Goal: Information Seeking & Learning: Learn about a topic

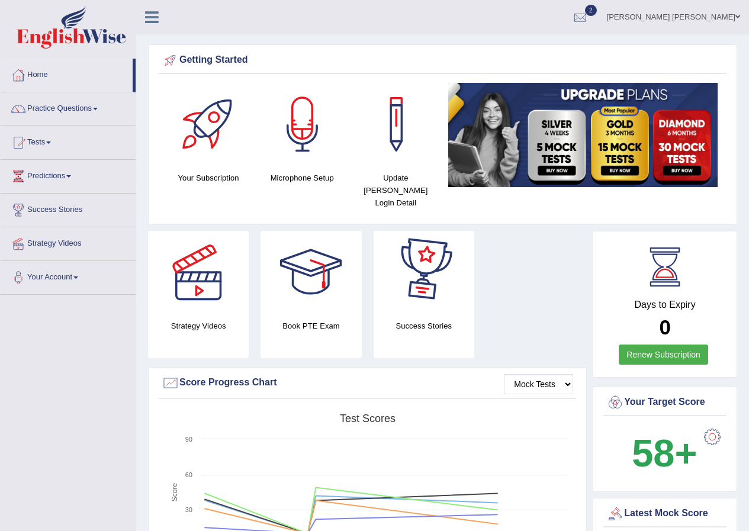
click at [510, 231] on div "Strategy Videos Book PTE Exam Success Stories" at bounding box center [367, 299] width 450 height 136
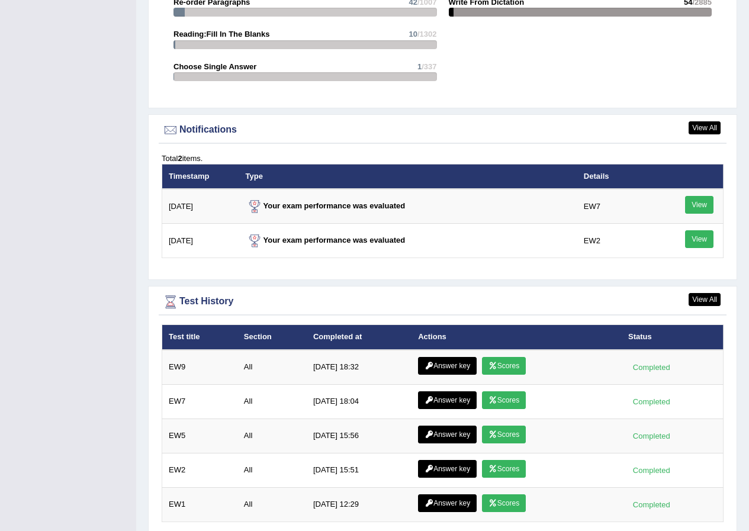
scroll to position [1376, 0]
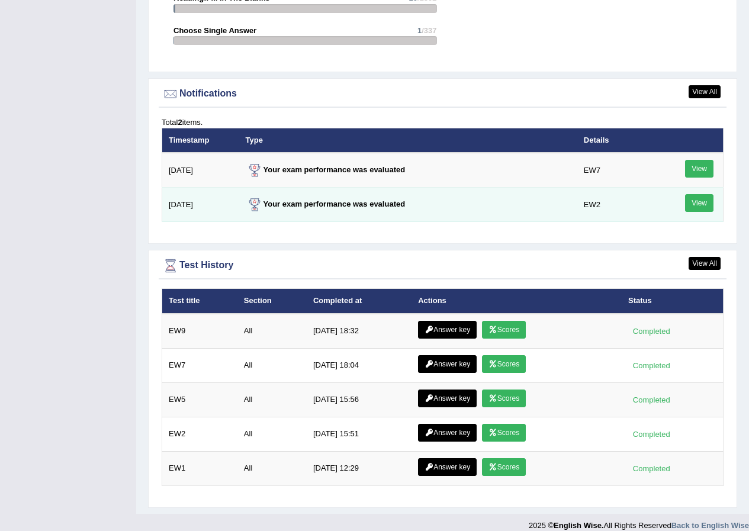
click at [707, 194] on link "View" at bounding box center [699, 203] width 28 height 18
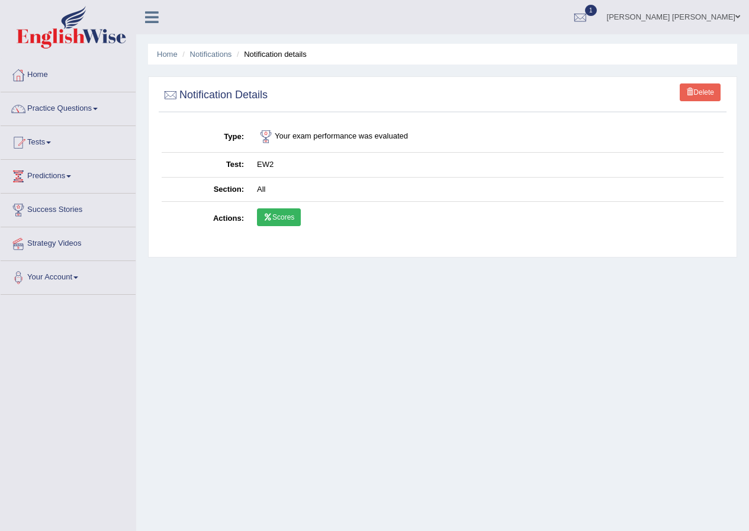
click at [283, 217] on link "Scores" at bounding box center [279, 217] width 44 height 18
click at [297, 217] on link "Scores" at bounding box center [279, 217] width 44 height 18
click at [703, 99] on link "Delete" at bounding box center [699, 92] width 41 height 18
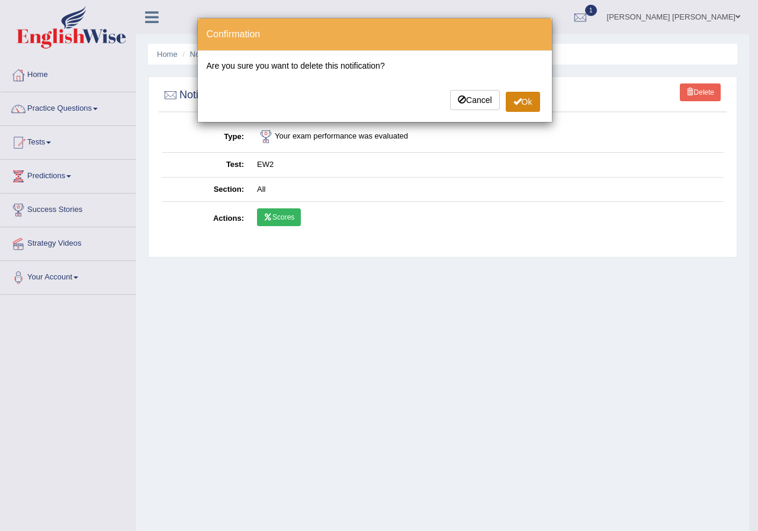
click at [515, 101] on span at bounding box center [517, 101] width 8 height 8
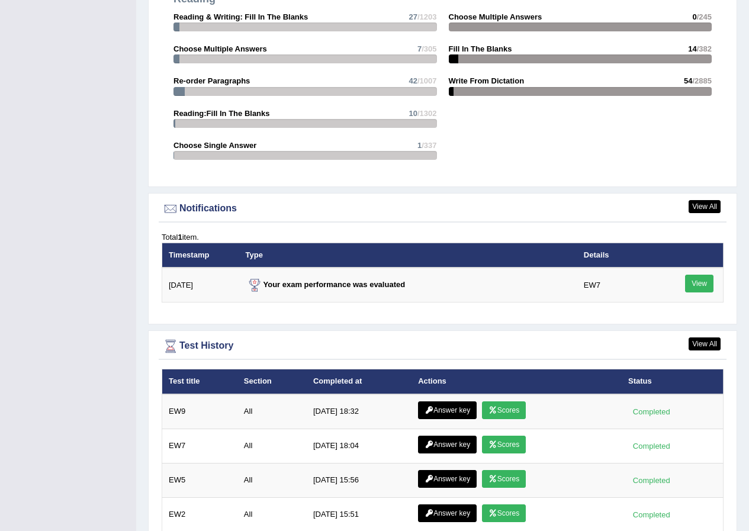
scroll to position [1384, 0]
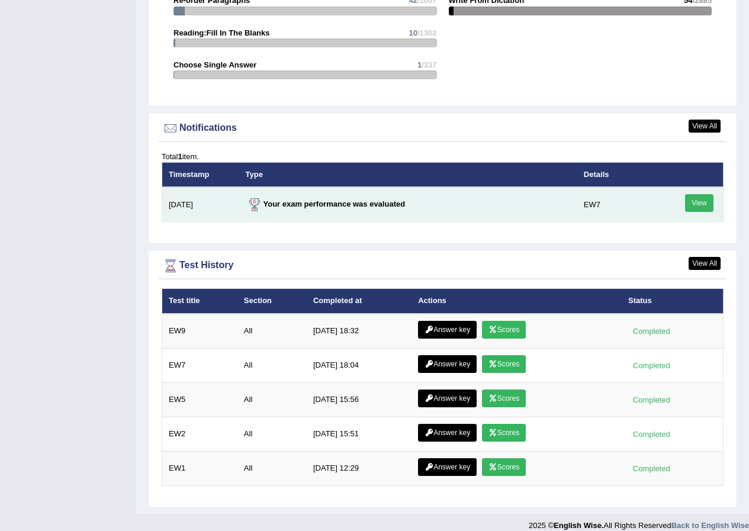
click at [691, 194] on link "View" at bounding box center [699, 203] width 28 height 18
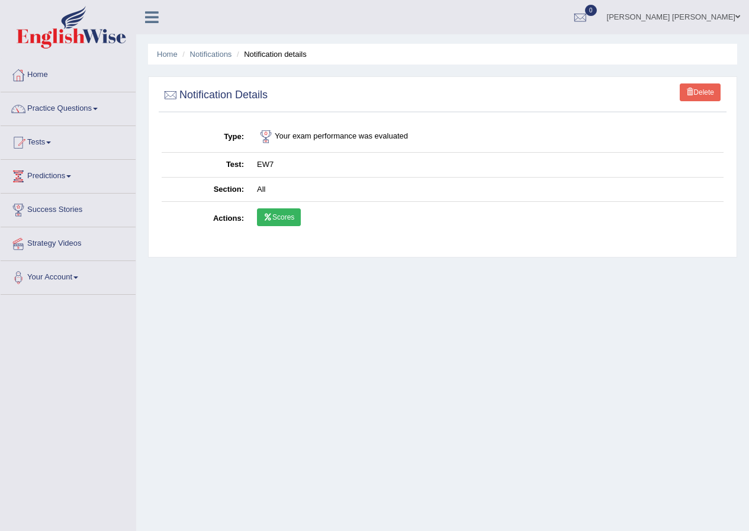
click at [294, 215] on link "Scores" at bounding box center [279, 217] width 44 height 18
click at [212, 56] on link "Notifications" at bounding box center [211, 54] width 42 height 9
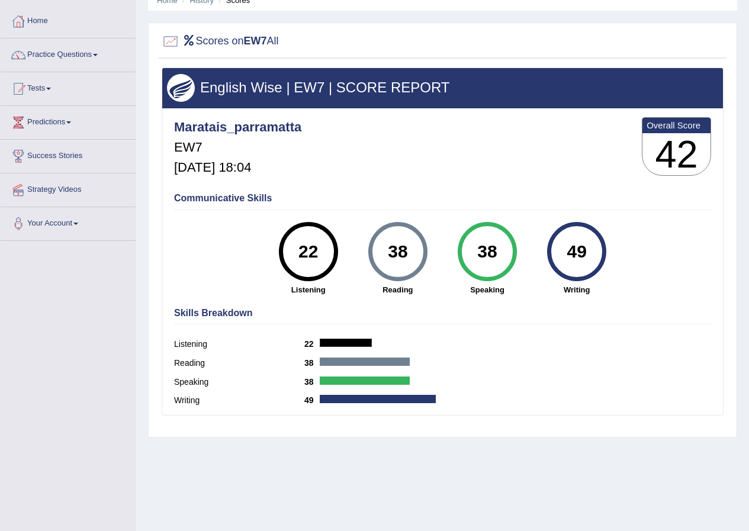
scroll to position [91, 0]
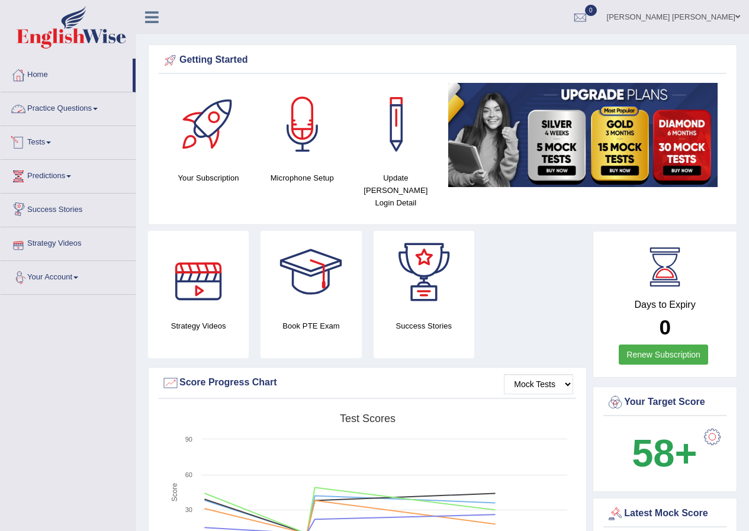
click at [71, 108] on link "Practice Questions" at bounding box center [68, 107] width 135 height 30
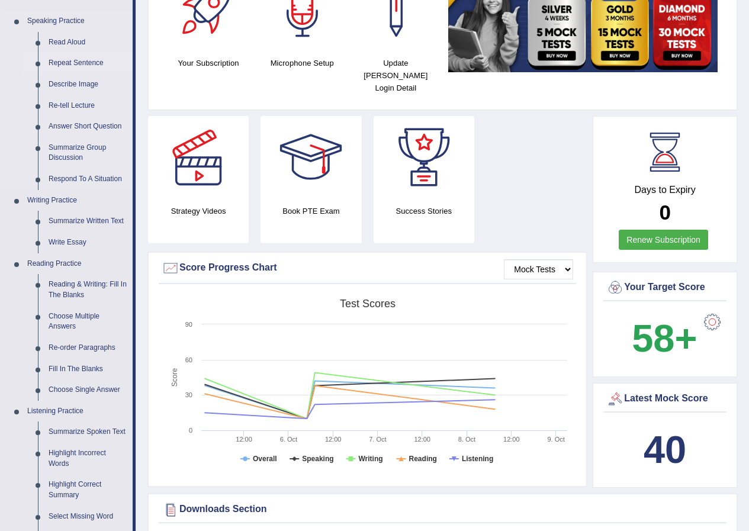
scroll to position [118, 0]
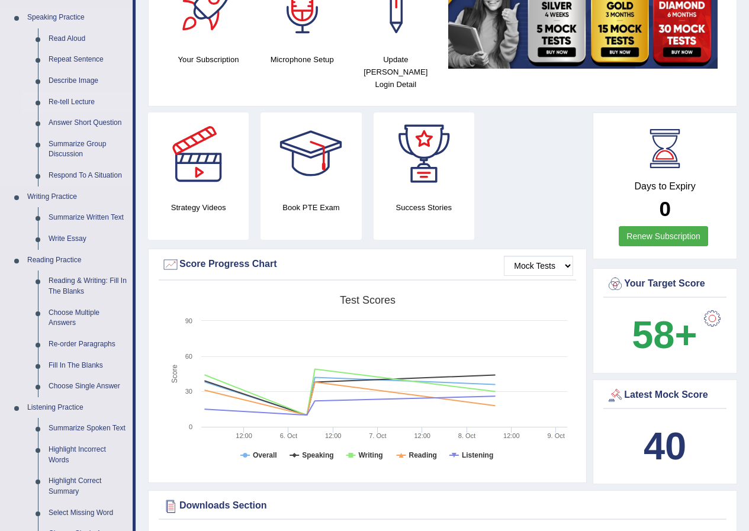
click at [69, 103] on link "Re-tell Lecture" at bounding box center [87, 102] width 89 height 21
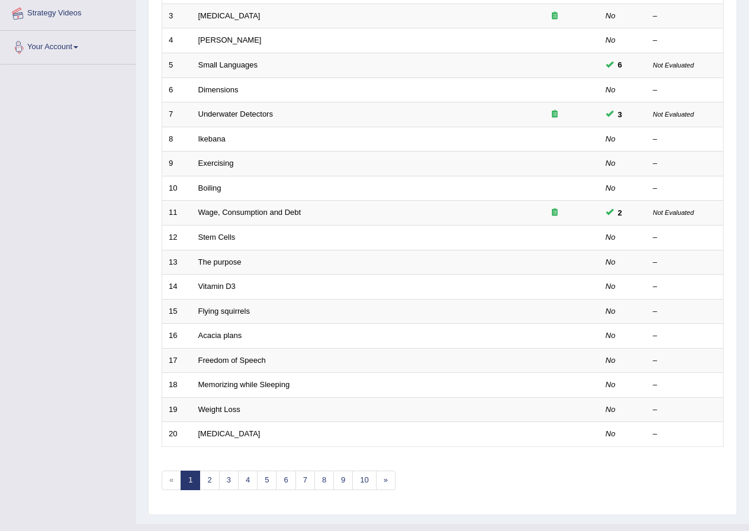
scroll to position [253, 0]
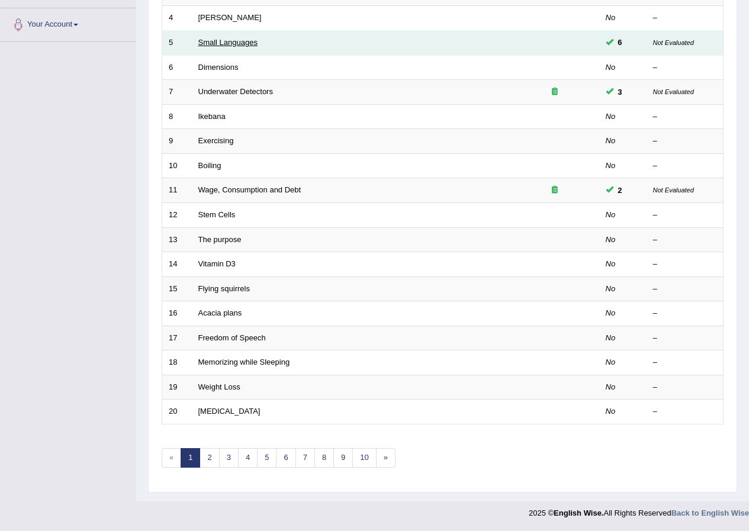
click at [226, 44] on link "Small Languages" at bounding box center [227, 42] width 59 height 9
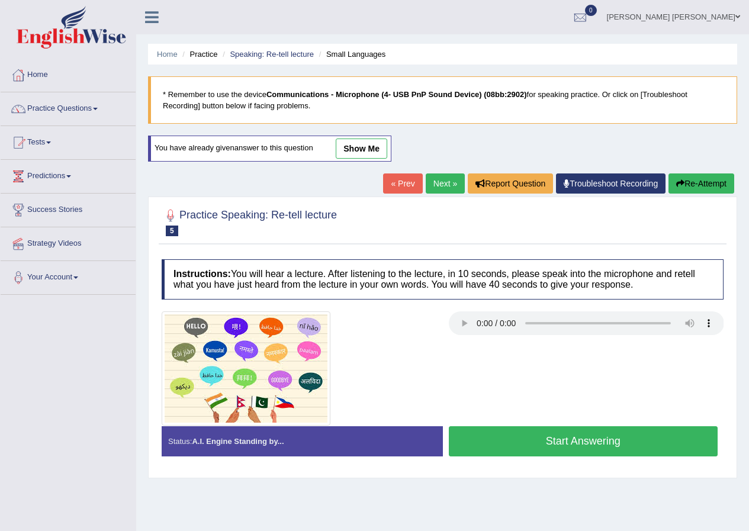
click at [352, 147] on link "show me" at bounding box center [361, 148] width 51 height 20
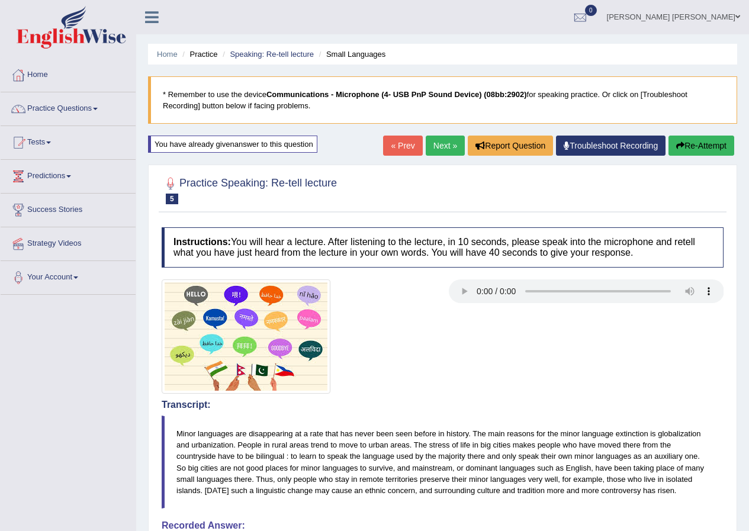
click at [431, 144] on link "Next »" at bounding box center [445, 146] width 39 height 20
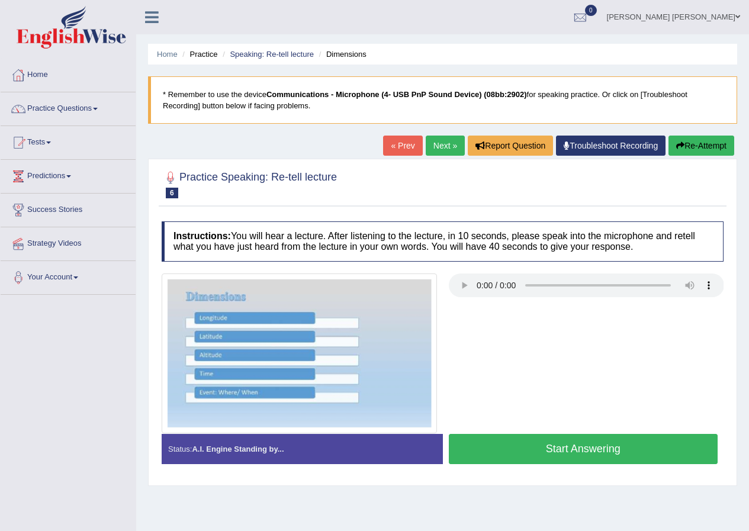
click at [433, 144] on link "Next »" at bounding box center [445, 146] width 39 height 20
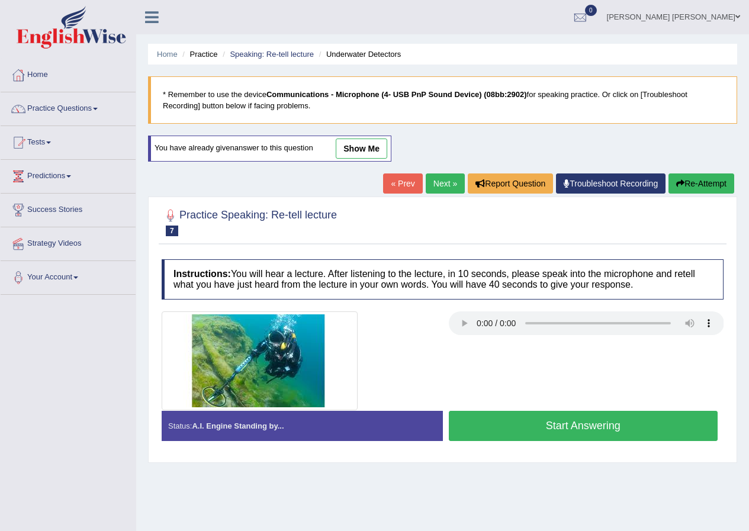
click at [379, 149] on link "show me" at bounding box center [361, 148] width 51 height 20
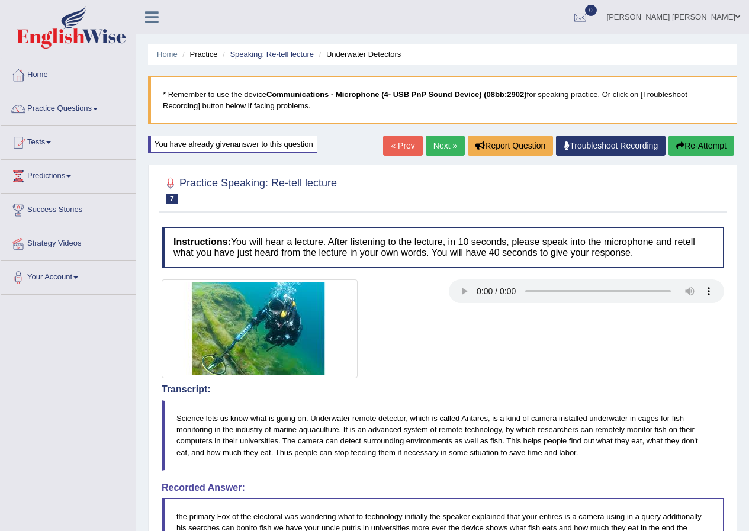
click at [438, 151] on link "Next »" at bounding box center [445, 146] width 39 height 20
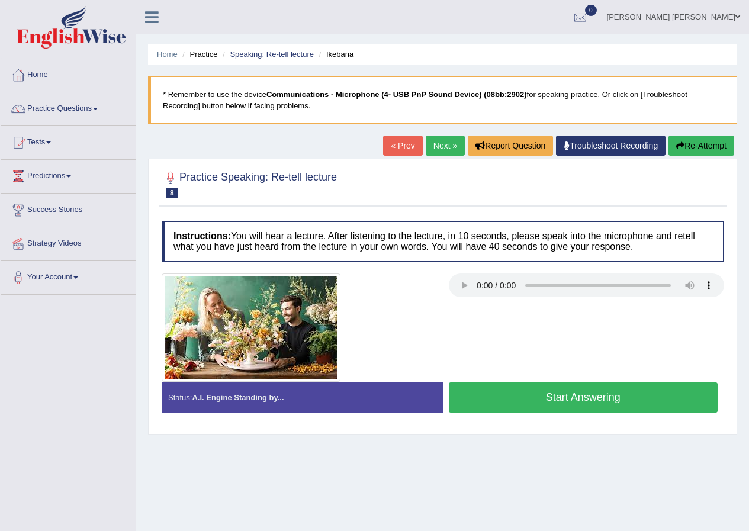
click at [427, 143] on link "Next »" at bounding box center [445, 146] width 39 height 20
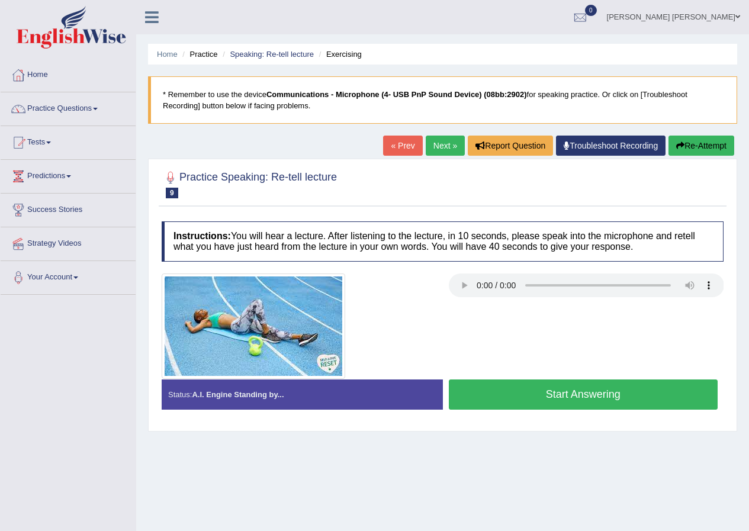
click at [426, 143] on link "Next »" at bounding box center [445, 146] width 39 height 20
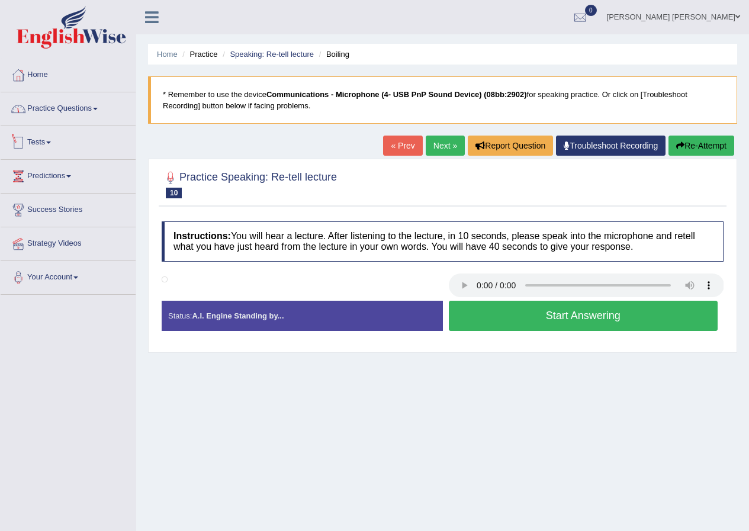
click at [78, 112] on link "Practice Questions" at bounding box center [68, 107] width 135 height 30
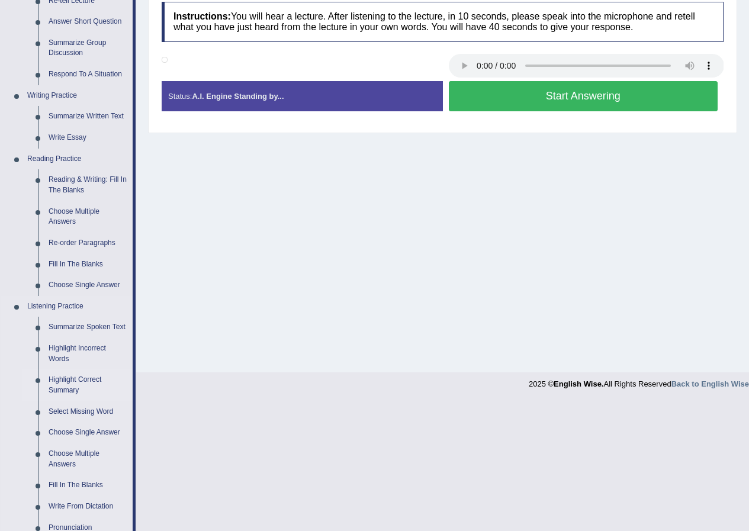
scroll to position [219, 0]
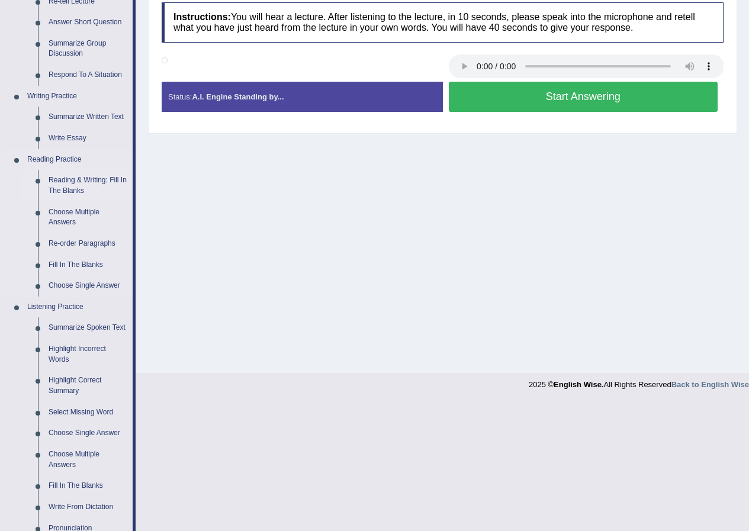
click at [73, 178] on link "Reading & Writing: Fill In The Blanks" at bounding box center [87, 185] width 89 height 31
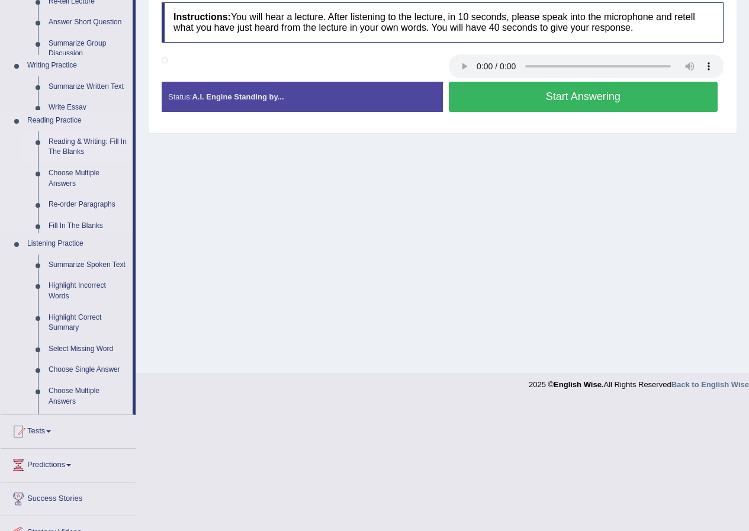
scroll to position [91, 0]
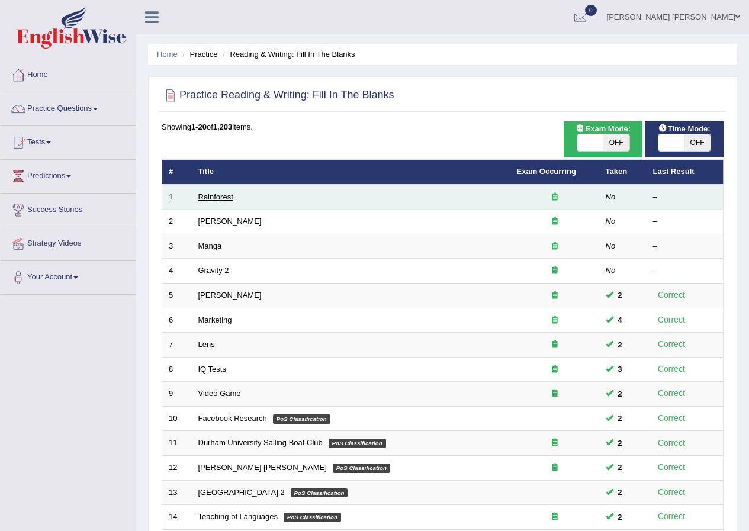
click at [218, 198] on link "Rainforest" at bounding box center [215, 196] width 35 height 9
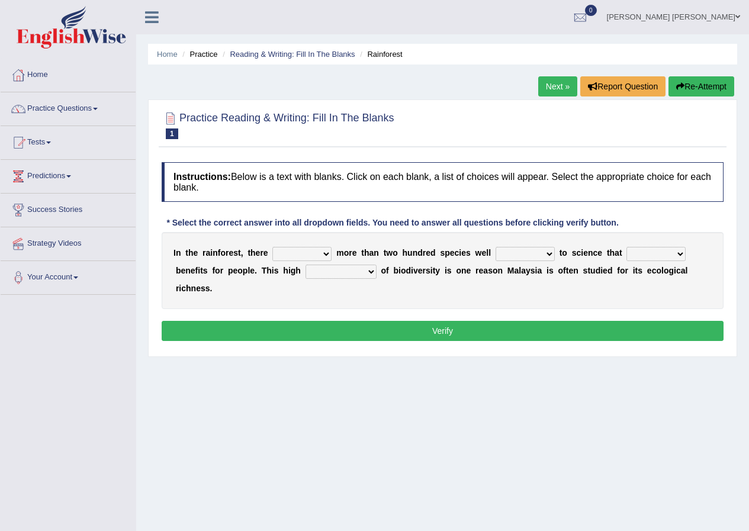
click at [292, 254] on select "have can be has is" at bounding box center [301, 254] width 59 height 14
click at [272, 247] on select "have can be has is" at bounding box center [301, 254] width 59 height 14
click at [298, 255] on select "have can be has is" at bounding box center [301, 254] width 59 height 14
select select "is"
click at [272, 247] on select "have can be has is" at bounding box center [301, 254] width 59 height 14
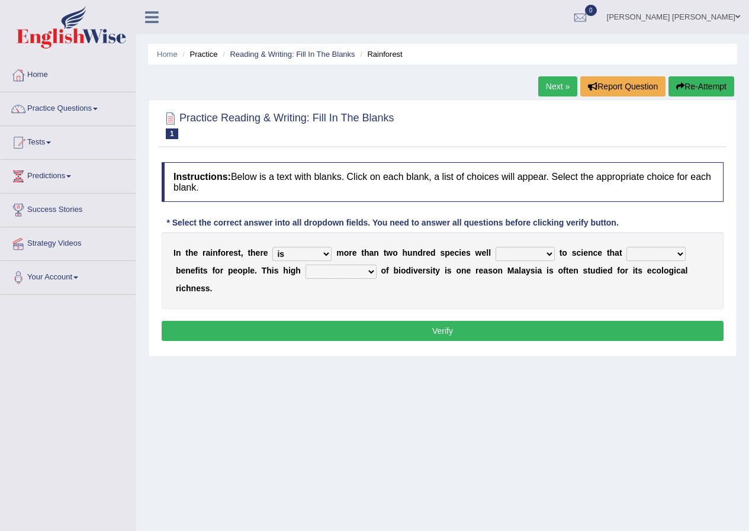
click at [517, 254] on select "knowing known knew know" at bounding box center [524, 254] width 59 height 14
click at [495, 247] on select "knowing known knew know" at bounding box center [524, 254] width 59 height 14
click at [531, 255] on select "knowing known knew know" at bounding box center [524, 254] width 59 height 14
select select "knowing"
click at [495, 247] on select "knowing known knew know" at bounding box center [524, 254] width 59 height 14
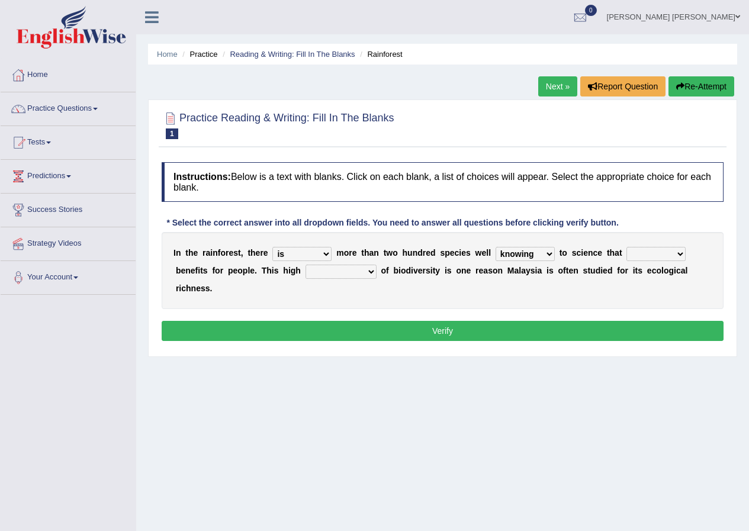
click at [637, 253] on select "contain contained containing contains" at bounding box center [655, 254] width 59 height 14
select select "contains"
click at [626, 247] on select "contain contained containing contains" at bounding box center [655, 254] width 59 height 14
click at [356, 274] on select "condensation conjunction continuity complexity" at bounding box center [340, 272] width 71 height 14
select select "complexity"
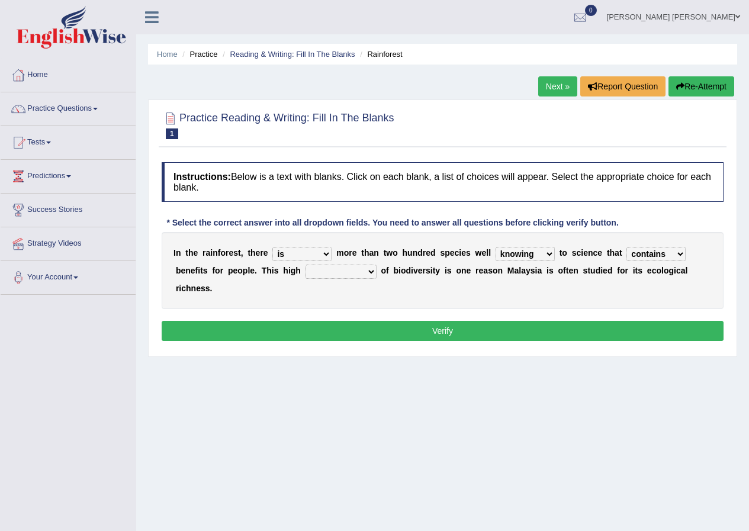
click at [305, 265] on select "condensation conjunction continuity complexity" at bounding box center [340, 272] width 71 height 14
click at [363, 334] on button "Verify" at bounding box center [443, 331] width 562 height 20
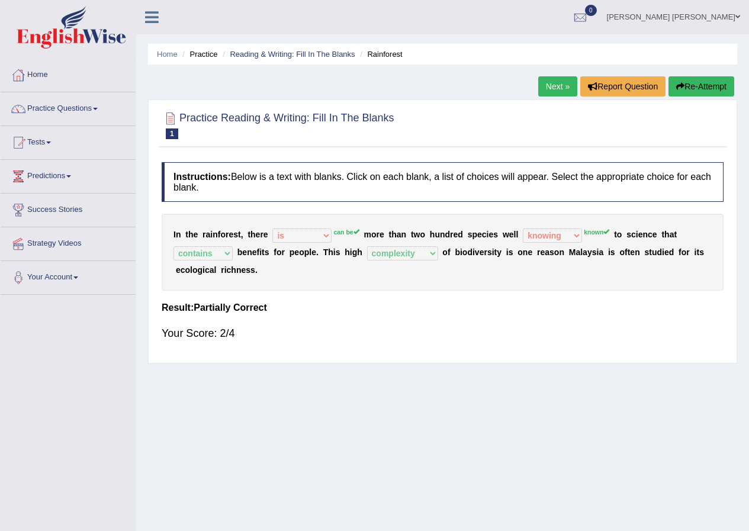
click at [679, 93] on button "Re-Attempt" at bounding box center [701, 86] width 66 height 20
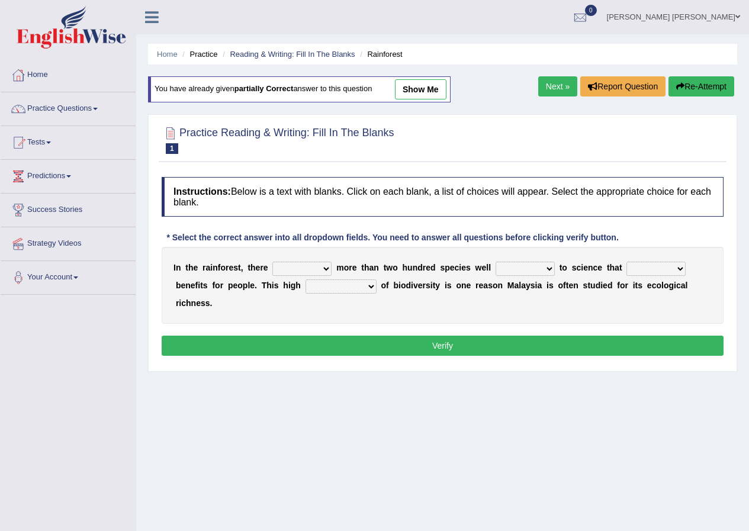
click at [304, 269] on select "have can be has is" at bounding box center [301, 269] width 59 height 14
select select "can be"
click at [272, 262] on select "have can be has is" at bounding box center [301, 269] width 59 height 14
click at [505, 264] on select "knowing known knew know" at bounding box center [524, 269] width 59 height 14
select select "known"
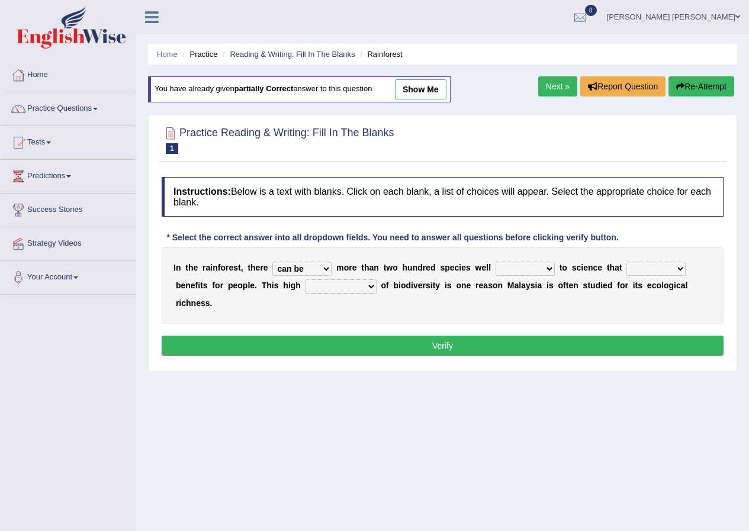
click at [495, 262] on select "knowing known knew know" at bounding box center [524, 269] width 59 height 14
click at [631, 266] on select "contain contained containing contains" at bounding box center [655, 269] width 59 height 14
select select "contains"
click at [626, 262] on select "contain contained containing contains" at bounding box center [655, 269] width 59 height 14
click at [359, 292] on select "condensation conjunction continuity complexity" at bounding box center [340, 286] width 71 height 14
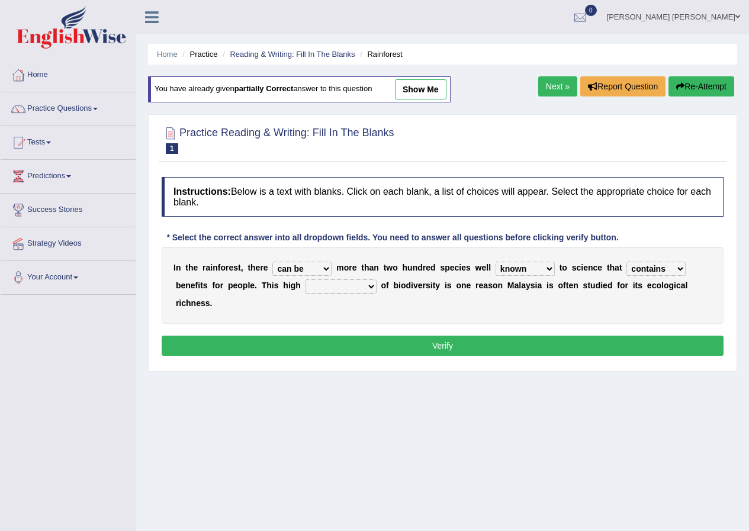
select select "complexity"
click at [305, 279] on select "condensation conjunction continuity complexity" at bounding box center [340, 286] width 71 height 14
click at [362, 350] on button "Verify" at bounding box center [443, 346] width 562 height 20
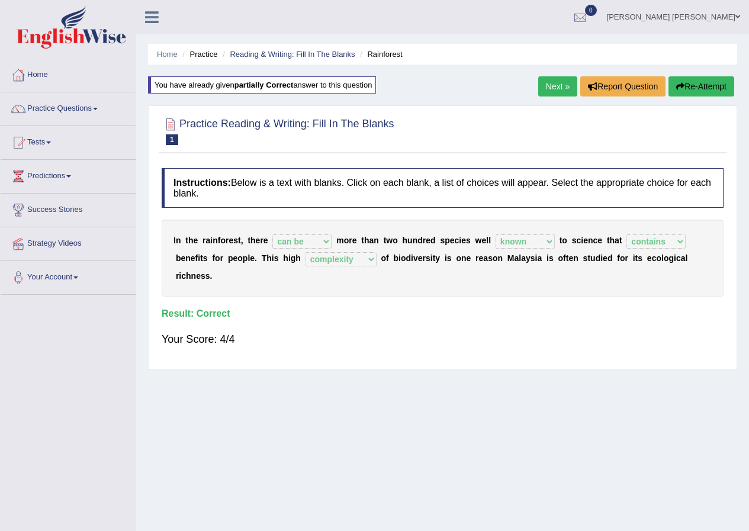
click at [551, 90] on link "Next »" at bounding box center [557, 86] width 39 height 20
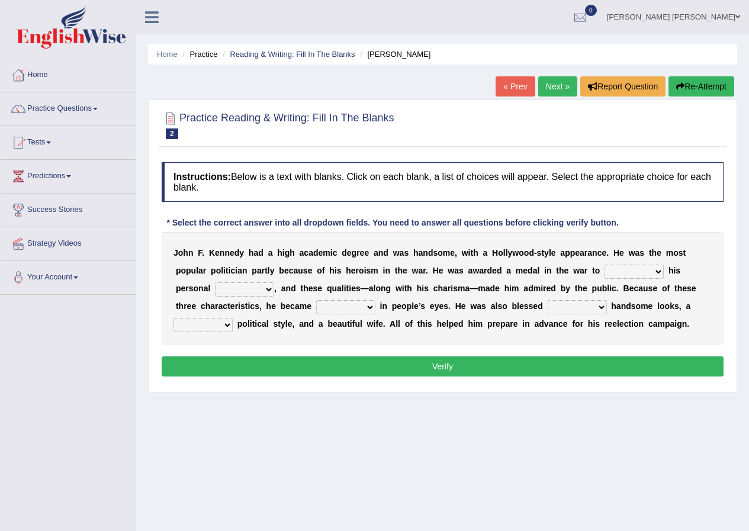
click at [627, 275] on select "prove show evidence upthrow" at bounding box center [633, 272] width 59 height 14
click at [604, 265] on select "prove show evidence upthrow" at bounding box center [633, 272] width 59 height 14
click at [620, 277] on select "prove show evidence upthrow" at bounding box center [633, 272] width 59 height 14
click at [604, 265] on select "prove show evidence upthrow" at bounding box center [633, 272] width 59 height 14
click at [629, 275] on select "prove show evidence upthrow" at bounding box center [633, 272] width 59 height 14
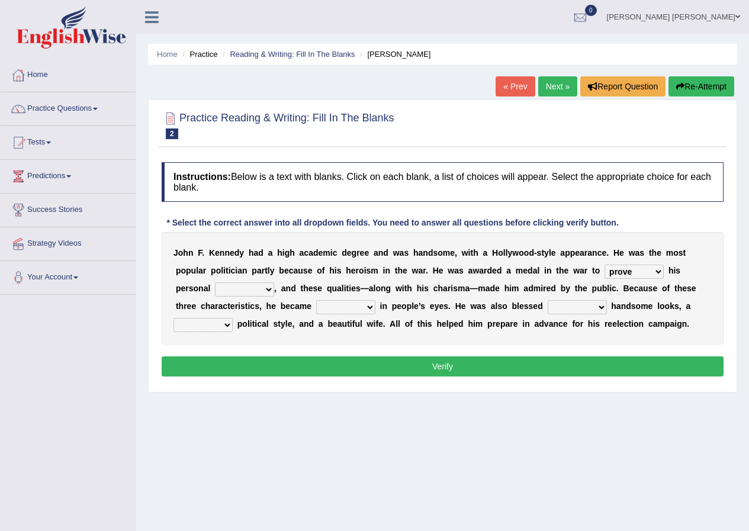
click at [604, 265] on select "prove show evidence upthrow" at bounding box center [633, 272] width 59 height 14
click at [252, 293] on select "passion courage charm liking" at bounding box center [244, 289] width 59 height 14
click at [634, 276] on select "prove show evidence upthrow" at bounding box center [633, 272] width 59 height 14
select select "show"
click at [604, 265] on select "prove show evidence upthrow" at bounding box center [633, 272] width 59 height 14
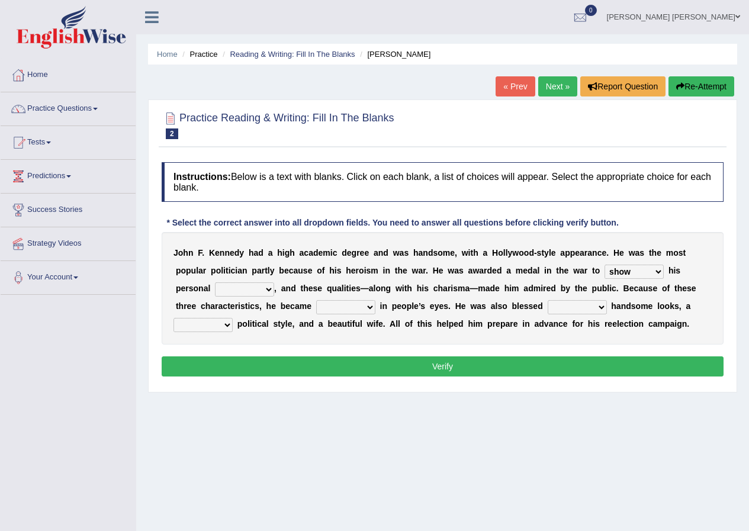
click at [267, 288] on select "passion courage charm liking" at bounding box center [244, 289] width 59 height 14
select select "passion"
click at [215, 282] on select "passion courage charm liking" at bounding box center [244, 289] width 59 height 14
click at [323, 307] on select "iconic ironic identical impotent" at bounding box center [345, 307] width 59 height 14
select select "impotent"
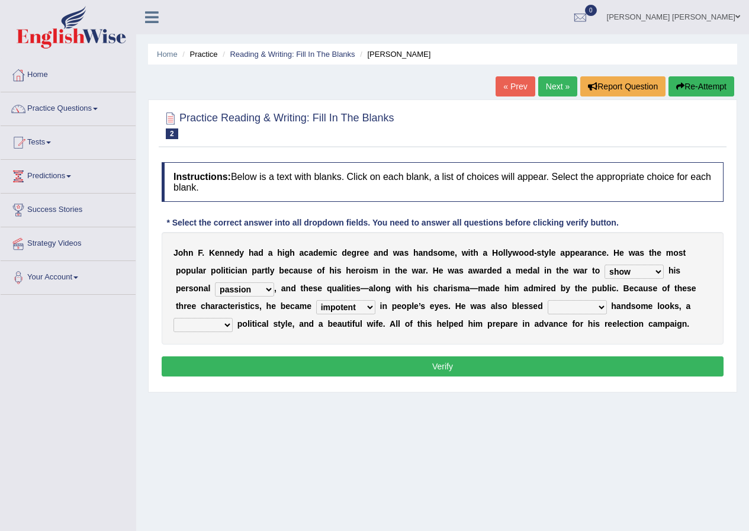
click at [316, 300] on select "iconic ironic identical impotent" at bounding box center [345, 307] width 59 height 14
click at [574, 311] on select "with in upon to" at bounding box center [576, 307] width 59 height 14
select select "upon"
click at [547, 300] on select "with in upon to" at bounding box center [576, 307] width 59 height 14
click at [201, 320] on select "mending mends mended mend" at bounding box center [202, 325] width 59 height 14
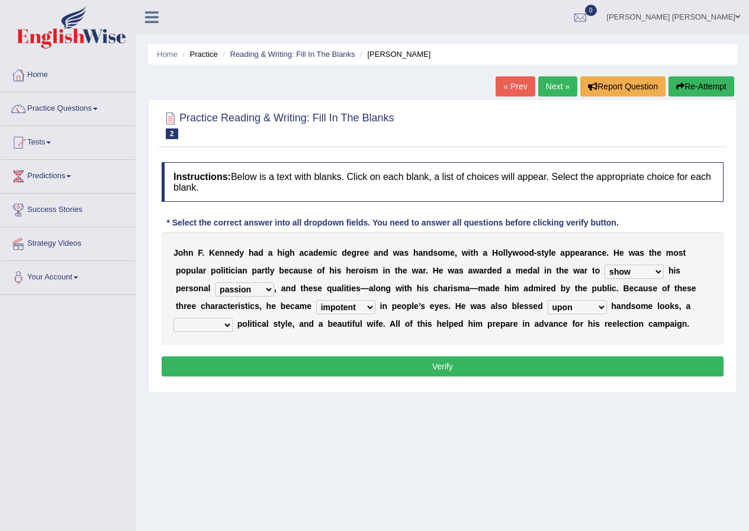
select select "mends"
click at [173, 318] on select "mending mends mended mend" at bounding box center [202, 325] width 59 height 14
click at [224, 366] on button "Verify" at bounding box center [443, 366] width 562 height 20
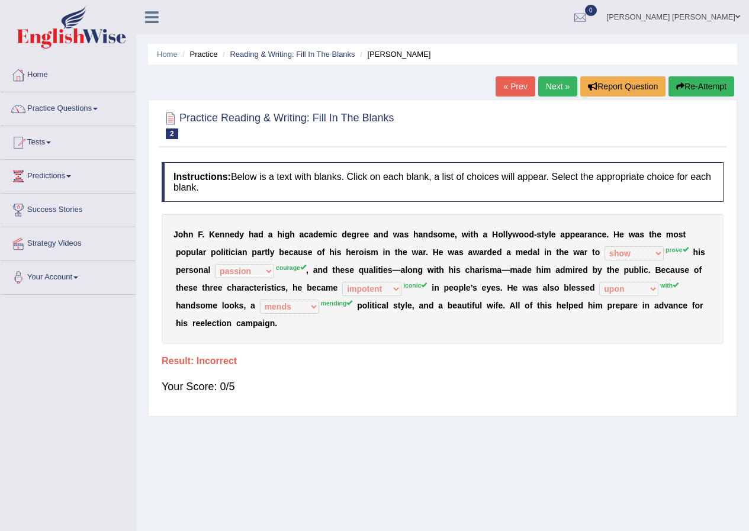
click at [688, 92] on button "Re-Attempt" at bounding box center [701, 86] width 66 height 20
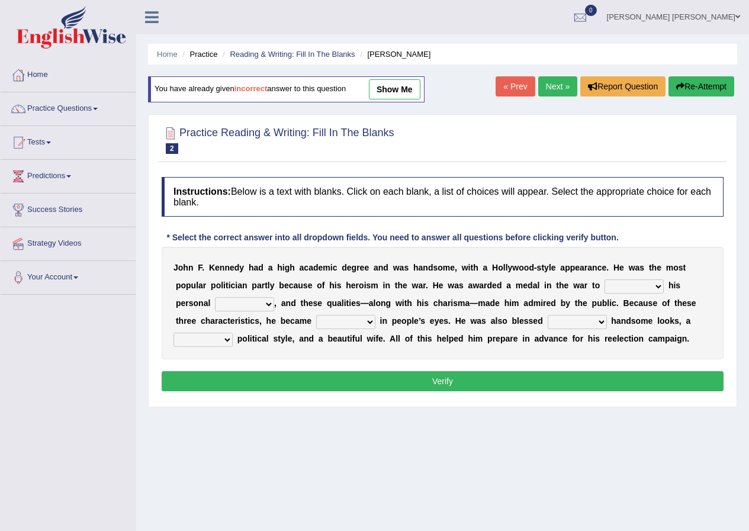
click at [621, 282] on select "prove show evidence upthrow" at bounding box center [633, 286] width 59 height 14
click at [604, 279] on select "prove show evidence upthrow" at bounding box center [633, 286] width 59 height 14
click at [395, 95] on link "show me" at bounding box center [394, 89] width 51 height 20
select select "show"
select select "passion"
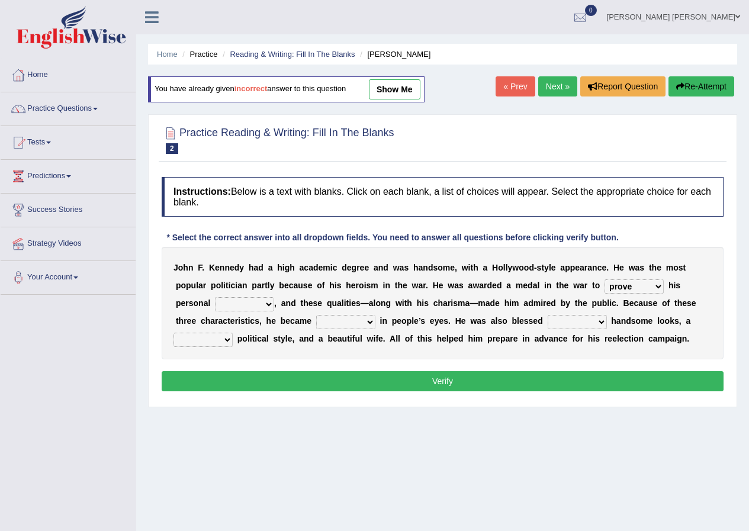
select select "impotent"
select select "upon"
select select "mends"
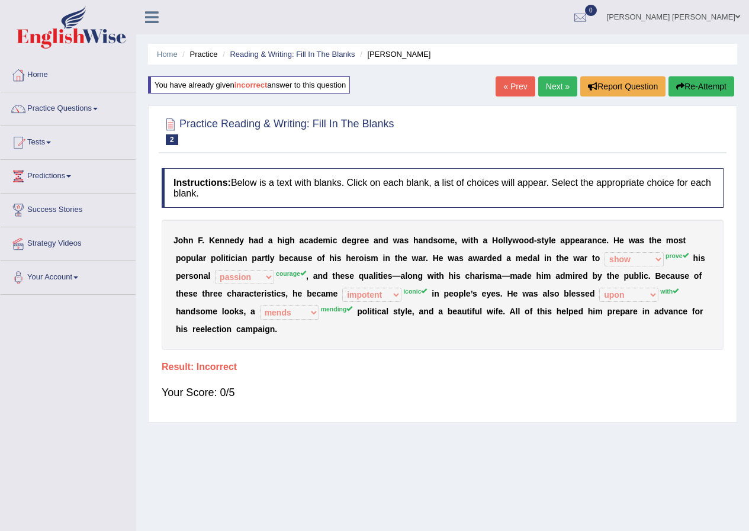
click at [692, 91] on button "Re-Attempt" at bounding box center [701, 86] width 66 height 20
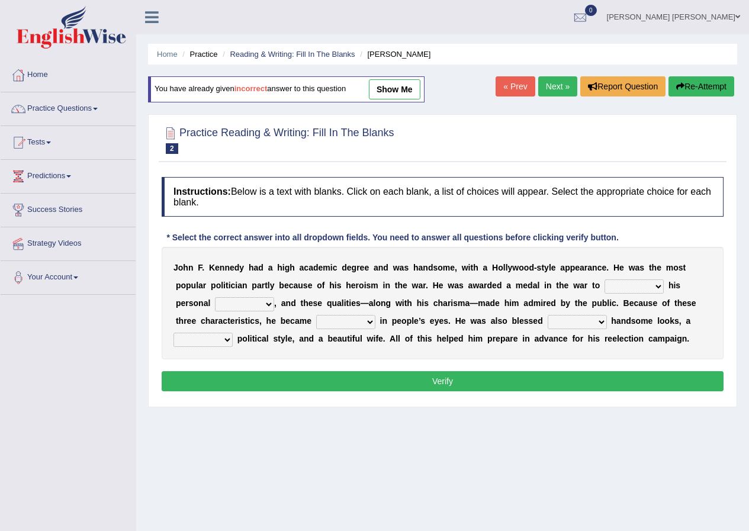
click at [632, 284] on select "prove show evidence upthrow" at bounding box center [633, 286] width 59 height 14
select select "prove"
click at [604, 279] on select "prove show evidence upthrow" at bounding box center [633, 286] width 59 height 14
click at [265, 304] on select "passion courage charm liking" at bounding box center [244, 304] width 59 height 14
select select "courage"
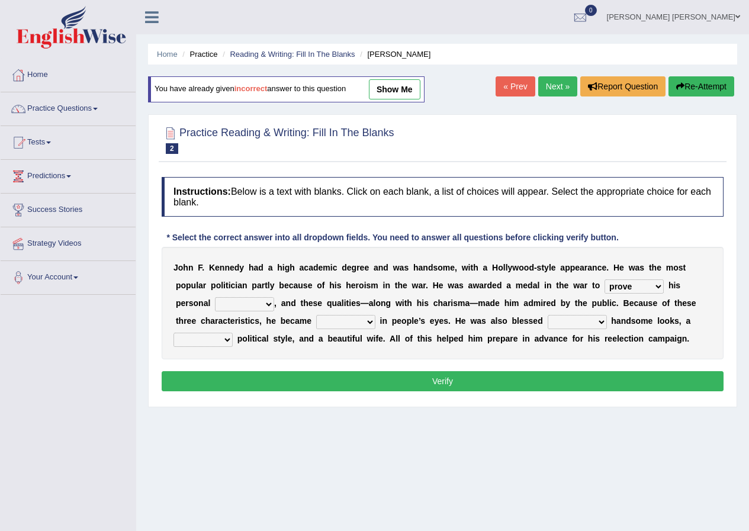
click at [215, 297] on select "passion courage charm liking" at bounding box center [244, 304] width 59 height 14
click at [323, 320] on select "iconic ironic identical impotent" at bounding box center [345, 322] width 59 height 14
select select "ironic"
click at [316, 315] on select "iconic ironic identical impotent" at bounding box center [345, 322] width 59 height 14
click at [568, 320] on select "with in upon to" at bounding box center [576, 322] width 59 height 14
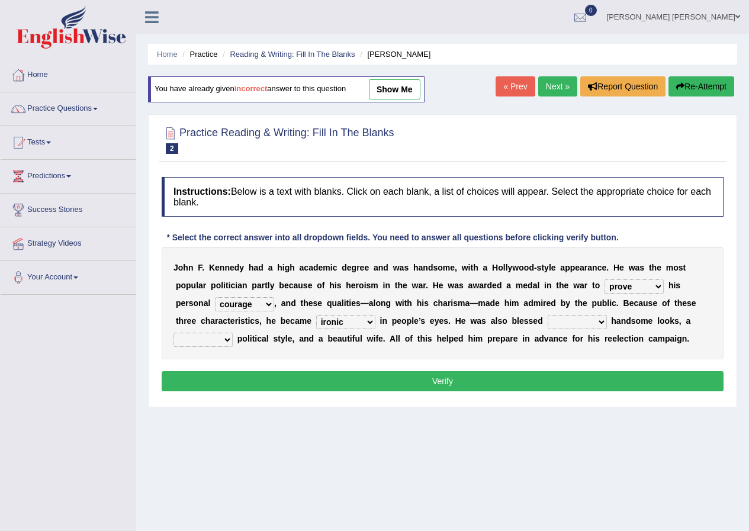
select select "to"
click at [547, 315] on select "with in upon to" at bounding box center [576, 322] width 59 height 14
click at [217, 339] on select "mending mends mended mend" at bounding box center [202, 340] width 59 height 14
select select "mended"
click at [173, 333] on select "mending mends mended mend" at bounding box center [202, 340] width 59 height 14
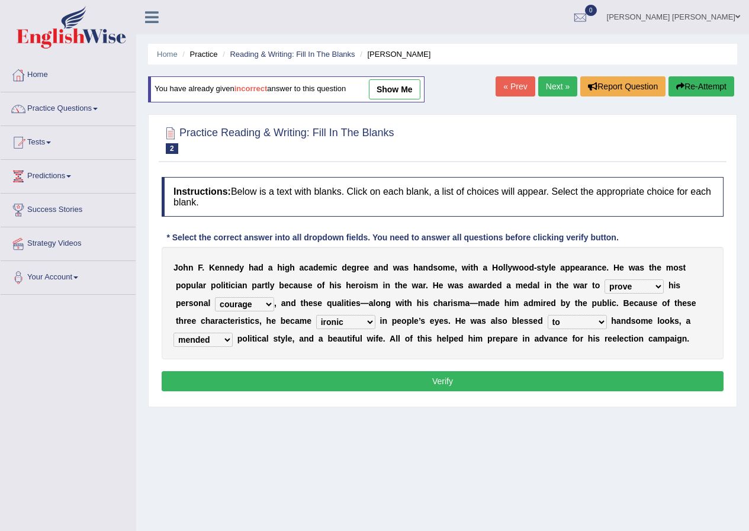
click at [222, 383] on button "Verify" at bounding box center [443, 381] width 562 height 20
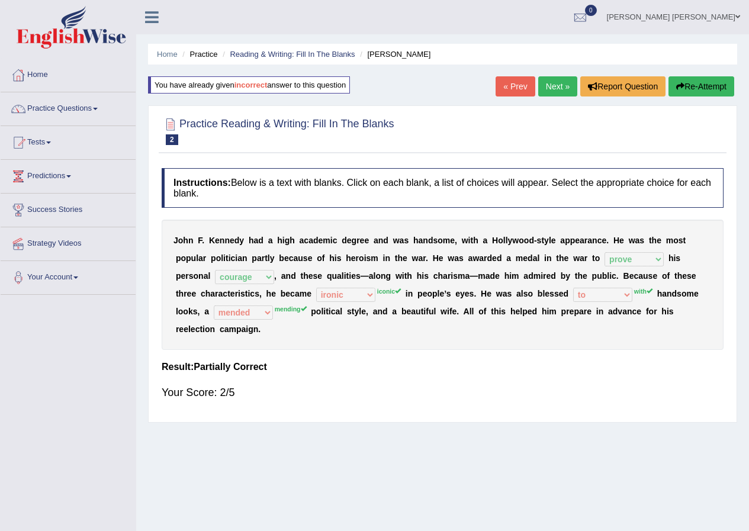
click at [681, 89] on icon "button" at bounding box center [680, 86] width 8 height 8
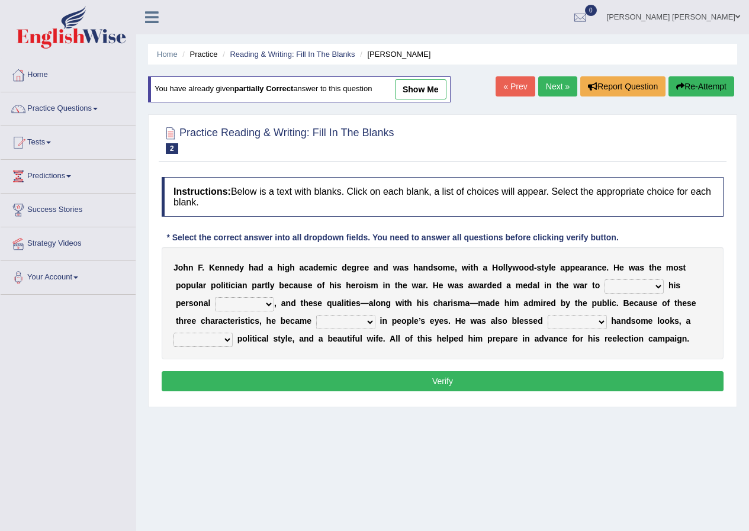
click at [628, 285] on select "prove show evidence upthrow" at bounding box center [633, 286] width 59 height 14
select select "prove"
click at [604, 279] on select "prove show evidence upthrow" at bounding box center [633, 286] width 59 height 14
click at [259, 304] on select "passion courage charm liking" at bounding box center [244, 304] width 59 height 14
select select "courage"
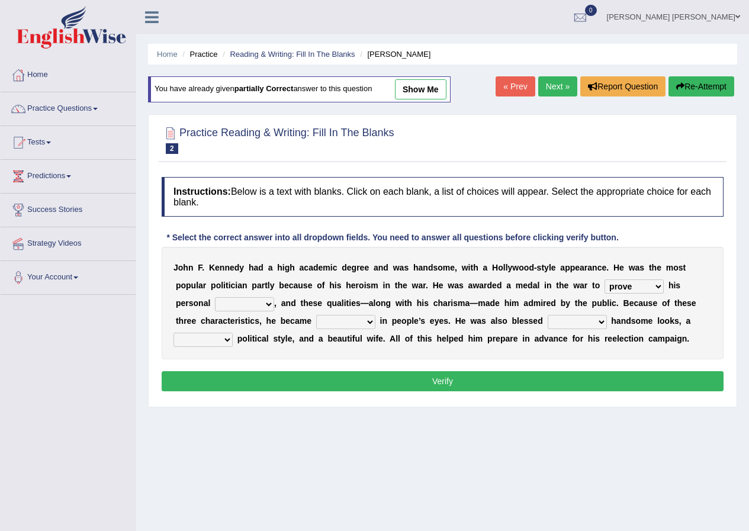
click at [215, 297] on select "passion courage charm liking" at bounding box center [244, 304] width 59 height 14
click at [324, 321] on select "iconic ironic identical impotent" at bounding box center [345, 322] width 59 height 14
click at [316, 315] on select "iconic ironic identical impotent" at bounding box center [345, 322] width 59 height 14
click at [357, 327] on select "iconic ironic identical impotent" at bounding box center [345, 322] width 59 height 14
select select "iconic"
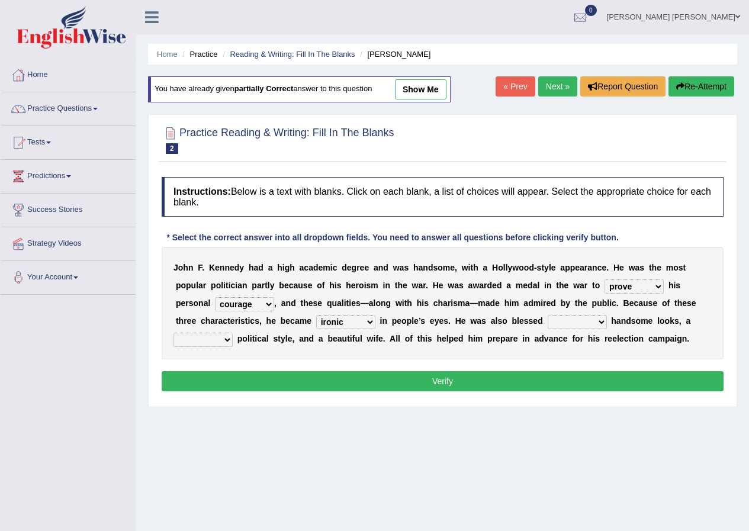
click at [316, 315] on select "iconic ironic identical impotent" at bounding box center [345, 322] width 59 height 14
click at [557, 318] on select "with in upon to" at bounding box center [576, 322] width 59 height 14
select select "with"
click at [547, 315] on select "with in upon to" at bounding box center [576, 322] width 59 height 14
click at [210, 339] on select "mending mends mended mend" at bounding box center [202, 340] width 59 height 14
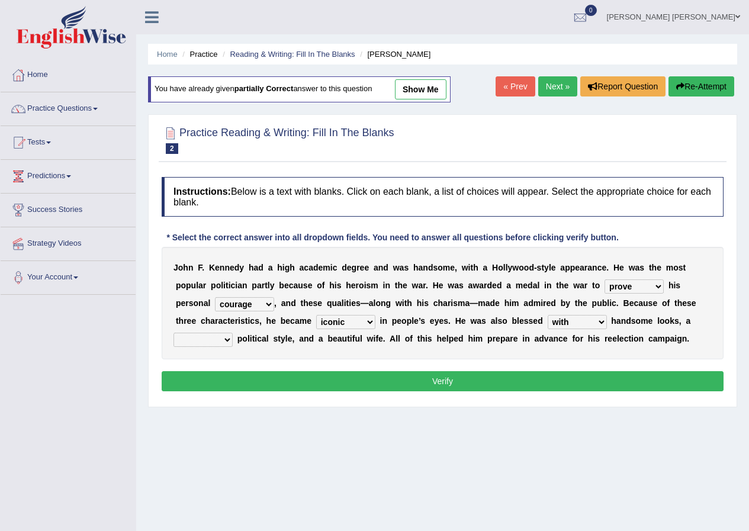
select select "mending"
click at [173, 333] on select "mending mends mended mend" at bounding box center [202, 340] width 59 height 14
click at [260, 368] on div "Instructions: Below is a text with blanks. Click on each blank, a list of choic…" at bounding box center [443, 286] width 568 height 230
click at [292, 383] on button "Verify" at bounding box center [443, 381] width 562 height 20
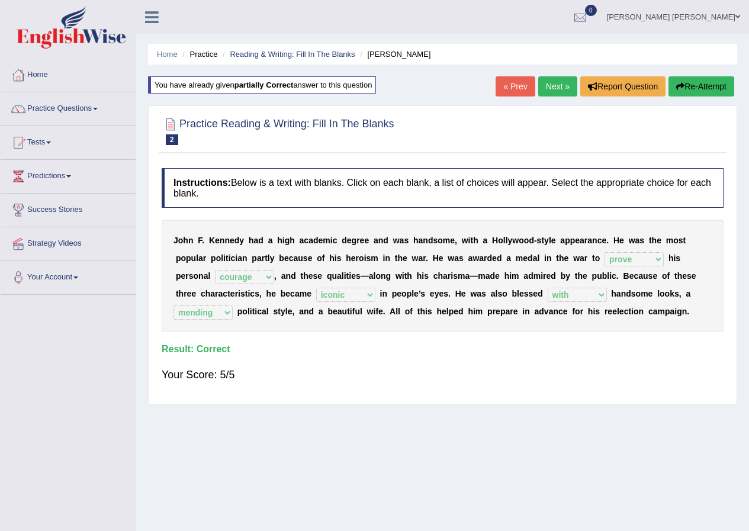
click at [551, 91] on link "Next »" at bounding box center [557, 86] width 39 height 20
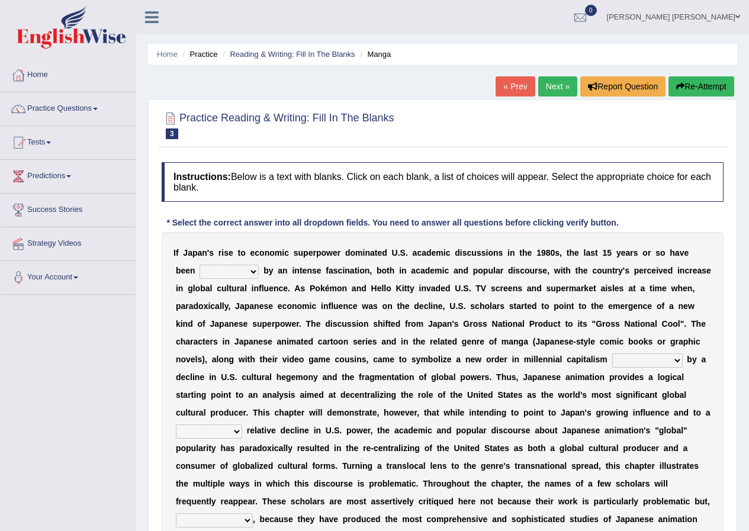
click at [543, 89] on link "Next »" at bounding box center [557, 86] width 39 height 20
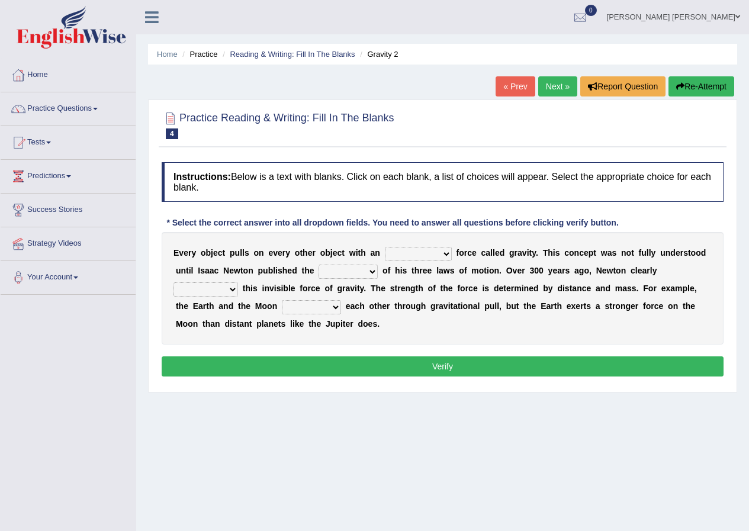
click at [421, 253] on select "invisible unknown unbelievable inconsistent" at bounding box center [418, 254] width 67 height 14
click at [278, 274] on b "s" at bounding box center [280, 270] width 5 height 9
click at [420, 252] on select "invisible unknown unbelievable inconsistent" at bounding box center [418, 254] width 67 height 14
click at [385, 247] on select "invisible unknown unbelievable inconsistent" at bounding box center [418, 254] width 67 height 14
click at [408, 256] on select "invisible unknown unbelievable inconsistent" at bounding box center [418, 254] width 67 height 14
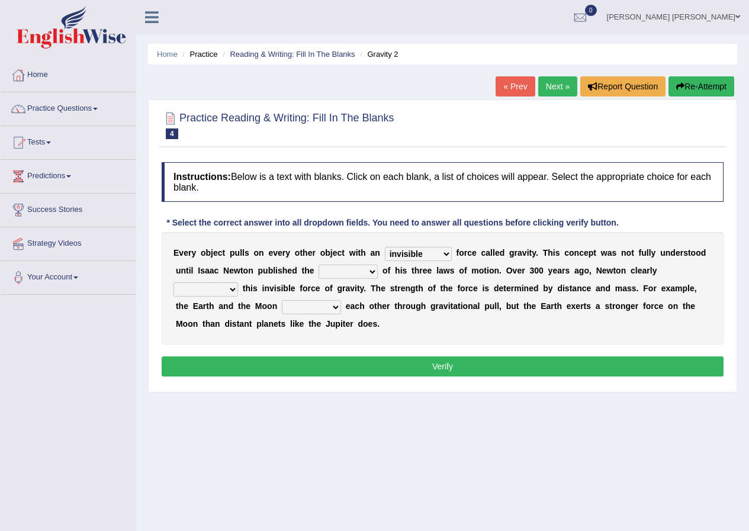
select select "unbelievable"
click at [385, 247] on select "invisible unknown unbelievable inconsistent" at bounding box center [418, 254] width 67 height 14
click at [325, 273] on select "concept theory method argument" at bounding box center [347, 272] width 59 height 14
click at [420, 258] on select "invisible unknown unbelievable inconsistent" at bounding box center [418, 254] width 67 height 14
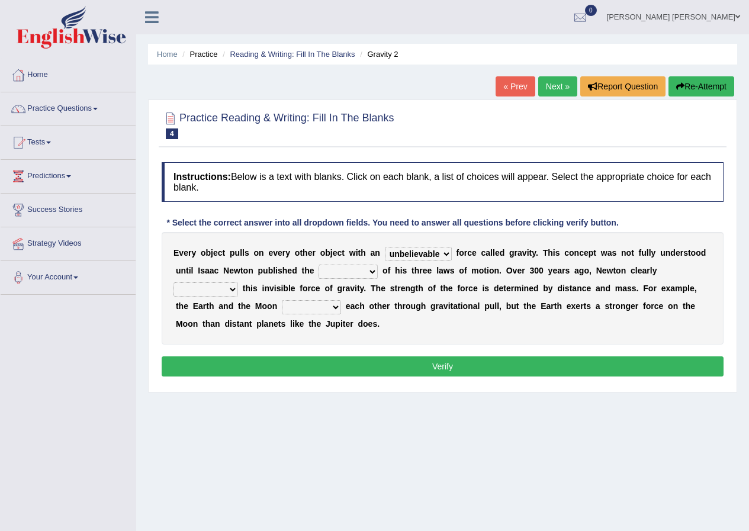
click at [342, 271] on select "concept theory method argument" at bounding box center [347, 272] width 59 height 14
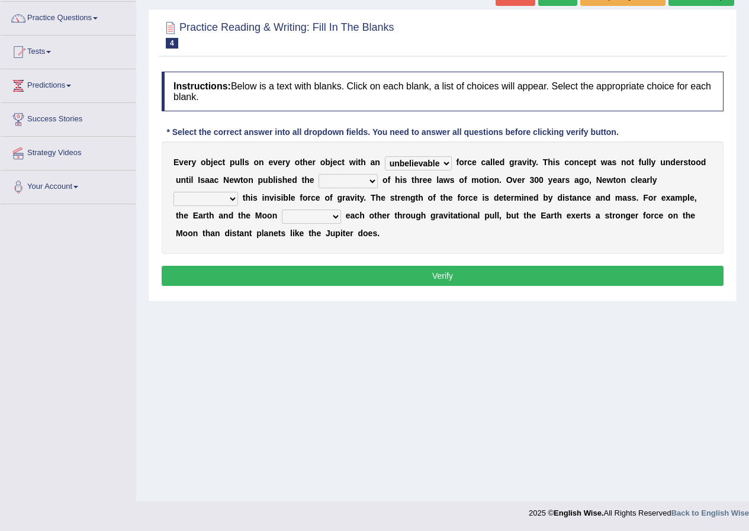
click at [368, 185] on select "concept theory method argument" at bounding box center [347, 181] width 59 height 14
select select "method"
click at [318, 174] on select "concept theory method argument" at bounding box center [347, 181] width 59 height 14
click at [225, 197] on select "explained undermined overturned realized" at bounding box center [205, 199] width 65 height 14
select select "explained"
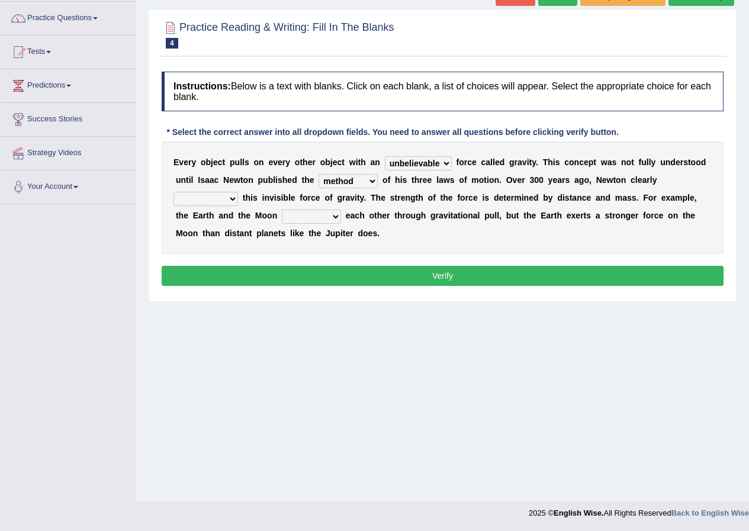
click at [173, 192] on select "explained undermined overturned realized" at bounding box center [205, 199] width 65 height 14
click at [296, 214] on select "affect spin evade span" at bounding box center [311, 217] width 59 height 14
select select "affect"
click at [282, 210] on select "affect spin evade span" at bounding box center [311, 217] width 59 height 14
click at [384, 276] on button "Verify" at bounding box center [443, 276] width 562 height 20
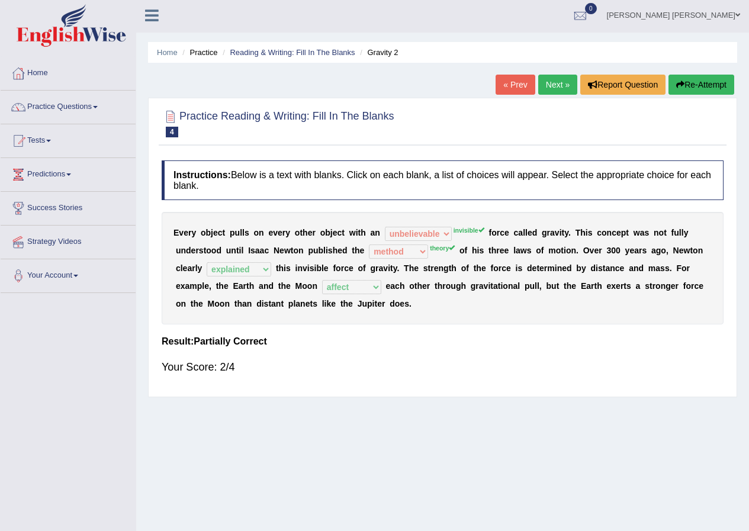
scroll to position [0, 0]
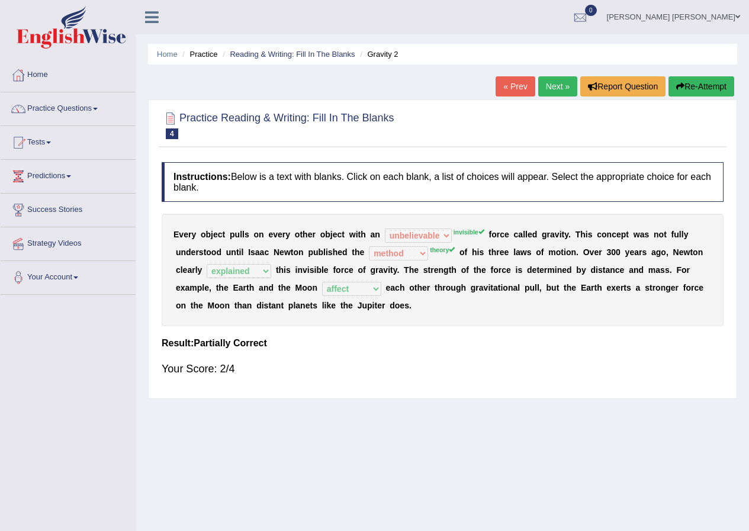
click at [677, 86] on icon "button" at bounding box center [680, 86] width 8 height 8
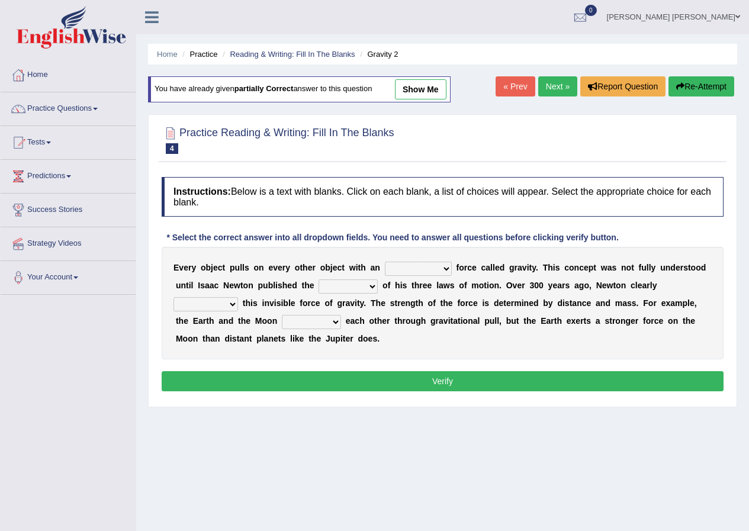
click at [434, 264] on select "invisible unknown unbelievable inconsistent" at bounding box center [418, 269] width 67 height 14
select select "invisible"
click at [385, 262] on select "invisible unknown unbelievable inconsistent" at bounding box center [418, 269] width 67 height 14
click at [363, 289] on select "concept theory method argument" at bounding box center [347, 286] width 59 height 14
click at [318, 279] on select "concept theory method argument" at bounding box center [347, 286] width 59 height 14
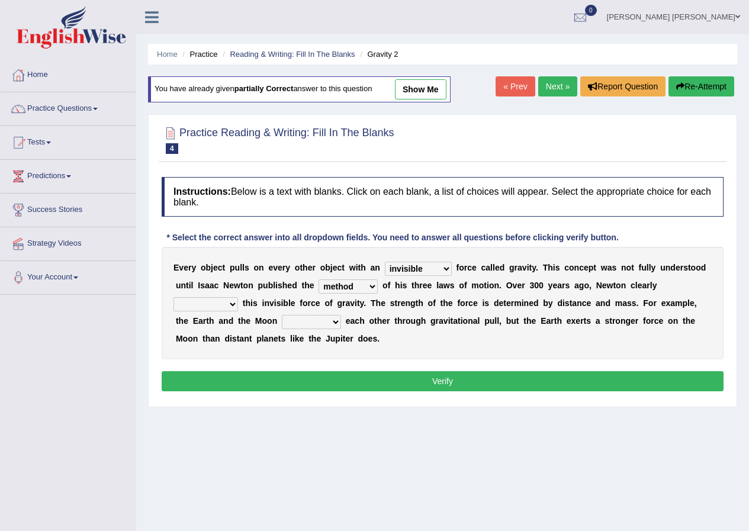
click at [342, 285] on select "concept theory method argument" at bounding box center [347, 286] width 59 height 14
select select "argument"
click at [318, 279] on select "concept theory method argument" at bounding box center [347, 286] width 59 height 14
click at [226, 313] on div "E v e r y o b j e c t p u l l s o n e v e r y o t h e r o b j e c t w i t h a n…" at bounding box center [443, 303] width 562 height 112
click at [223, 308] on select "explained undermined overturned realized" at bounding box center [205, 304] width 65 height 14
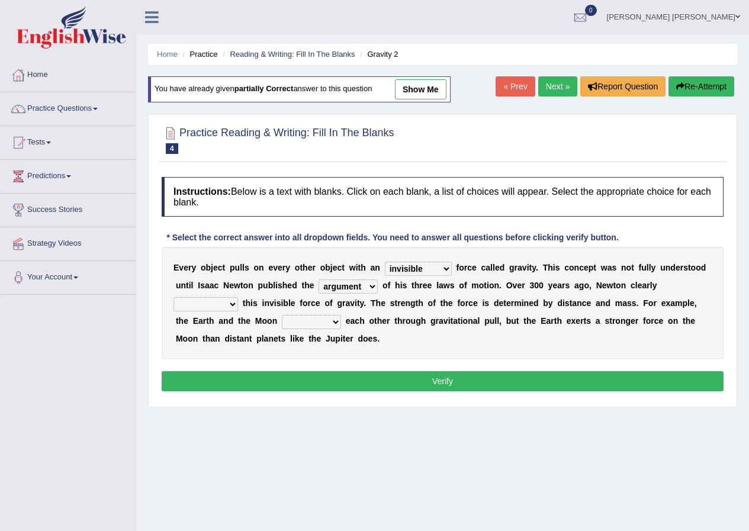
select select "explained"
click at [173, 297] on select "explained undermined overturned realized" at bounding box center [205, 304] width 65 height 14
click at [285, 319] on select "affect spin evade span" at bounding box center [311, 322] width 59 height 14
select select "affect"
click at [282, 315] on select "affect spin evade span" at bounding box center [311, 322] width 59 height 14
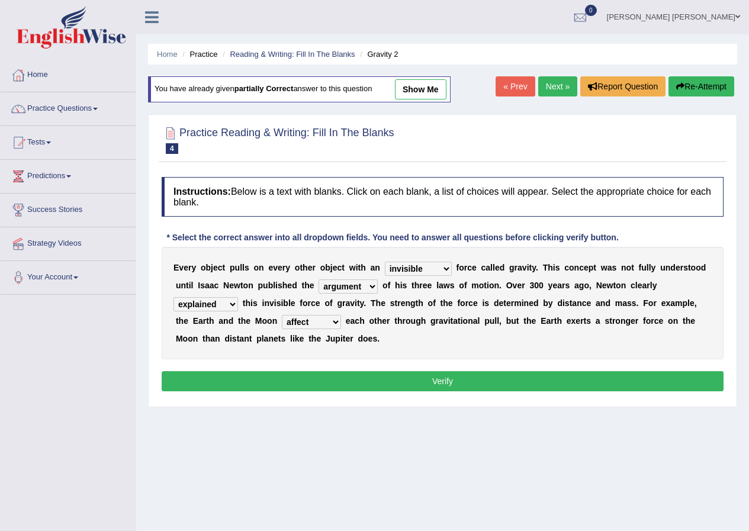
click at [304, 366] on div "Instructions: Below is a text with blanks. Click on each blank, a list of choic…" at bounding box center [443, 286] width 568 height 230
click at [303, 374] on button "Verify" at bounding box center [443, 381] width 562 height 20
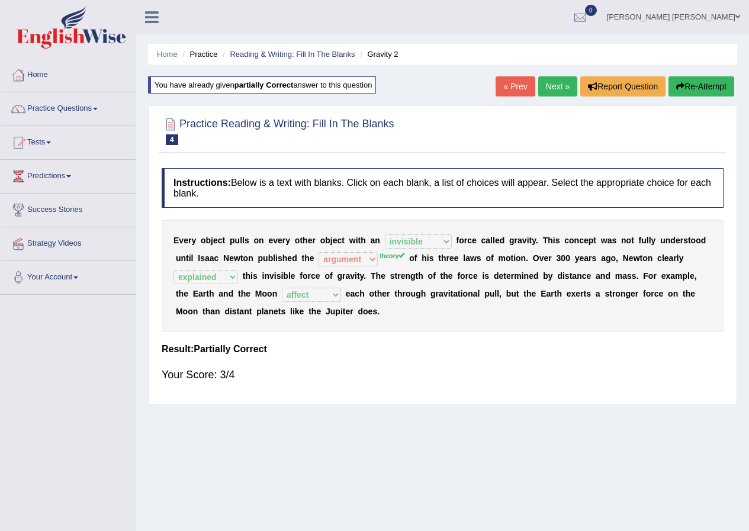
click at [684, 92] on button "Re-Attempt" at bounding box center [701, 86] width 66 height 20
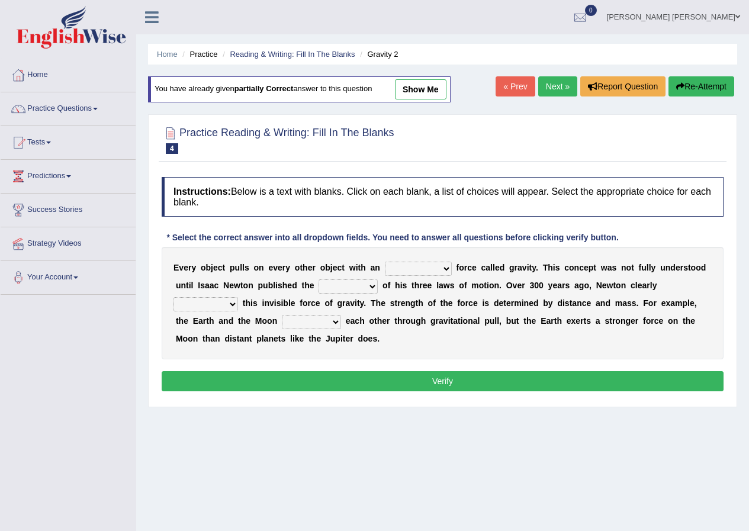
click at [444, 268] on select "invisible unknown unbelievable inconsistent" at bounding box center [418, 269] width 67 height 14
select select "invisible"
click at [385, 262] on select "invisible unknown unbelievable inconsistent" at bounding box center [418, 269] width 67 height 14
click at [362, 290] on select "concept theory method argument" at bounding box center [347, 286] width 59 height 14
select select "theory"
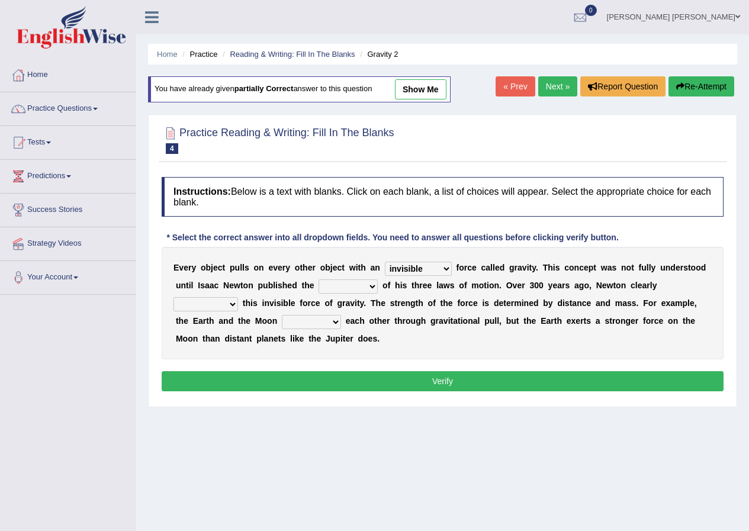
click at [318, 279] on select "concept theory method argument" at bounding box center [347, 286] width 59 height 14
click at [226, 305] on select "explained undermined overturned realized" at bounding box center [205, 304] width 65 height 14
select select "explained"
click at [173, 297] on select "explained undermined overturned realized" at bounding box center [205, 304] width 65 height 14
click at [289, 321] on select "affect spin evade span" at bounding box center [311, 322] width 59 height 14
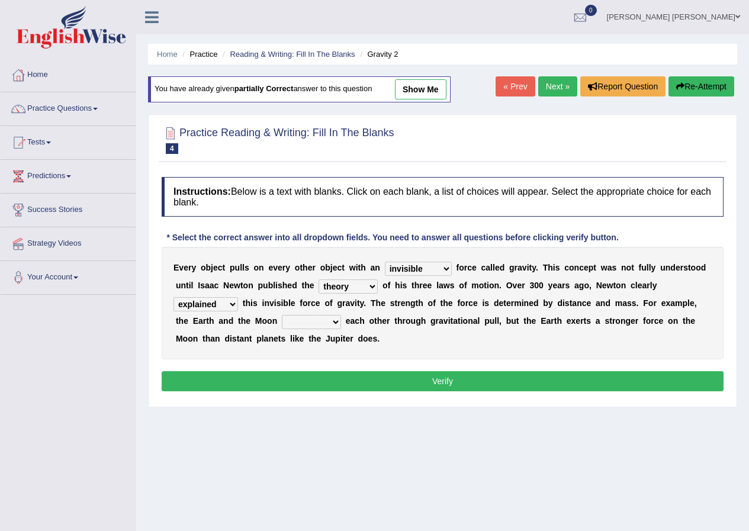
select select "affect"
click at [282, 315] on select "affect spin evade span" at bounding box center [311, 322] width 59 height 14
click at [338, 366] on div "Instructions: Below is a text with blanks. Click on each blank, a list of choic…" at bounding box center [443, 286] width 568 height 230
click at [342, 377] on button "Verify" at bounding box center [443, 381] width 562 height 20
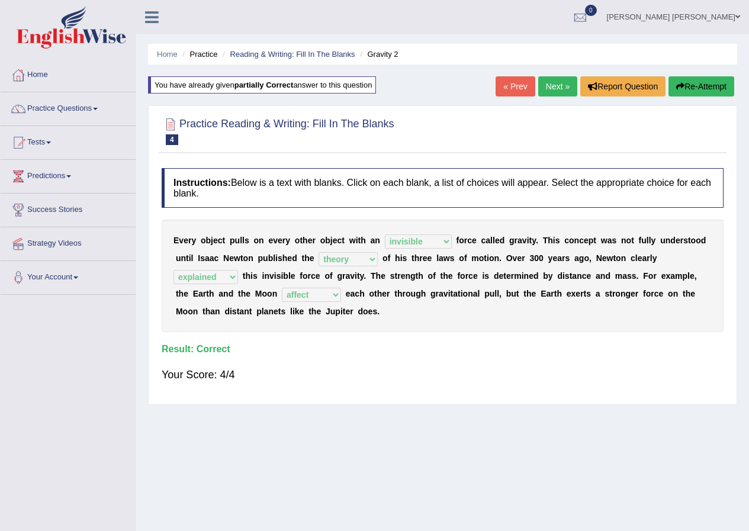
click at [549, 82] on link "Next »" at bounding box center [557, 86] width 39 height 20
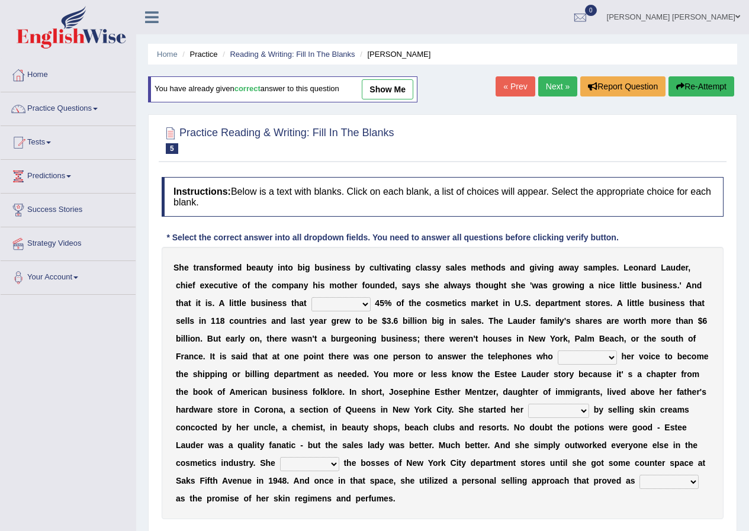
click at [553, 85] on link "Next »" at bounding box center [557, 86] width 39 height 20
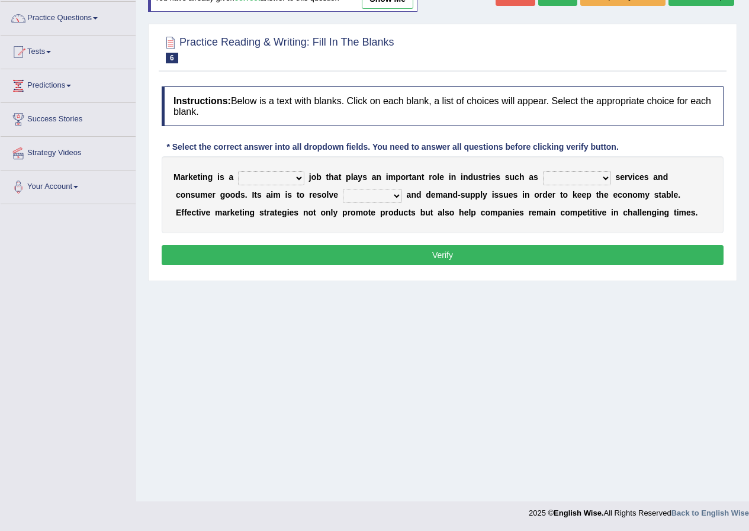
click at [278, 178] on select "professional flexible parochial descriptive" at bounding box center [271, 178] width 66 height 14
select select "flexible"
click at [238, 171] on select "professional flexible parochial descriptive" at bounding box center [271, 178] width 66 height 14
click at [561, 176] on select "civil financial conventional foremost" at bounding box center [577, 178] width 68 height 14
select select "conventional"
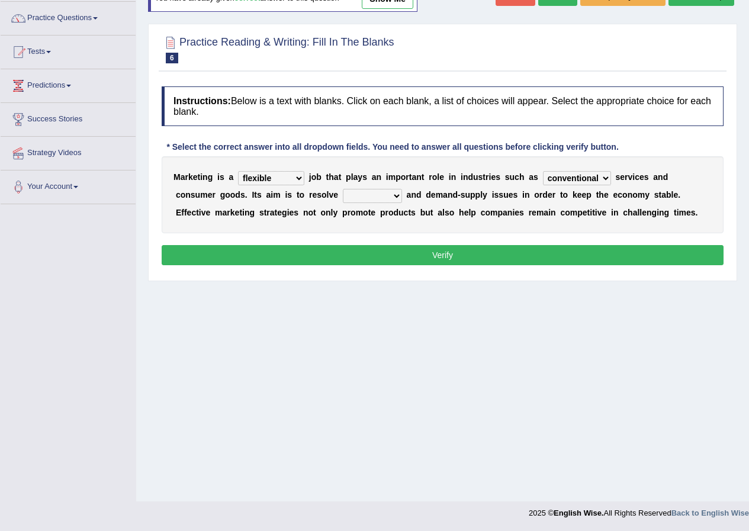
click at [543, 171] on select "civil financial conventional foremost" at bounding box center [577, 178] width 68 height 14
click at [380, 198] on select "imbalance excess symmetry budget" at bounding box center [372, 196] width 59 height 14
select select "excess"
click at [343, 189] on select "imbalance excess symmetry budget" at bounding box center [372, 196] width 59 height 14
click at [384, 245] on button "Verify" at bounding box center [443, 255] width 562 height 20
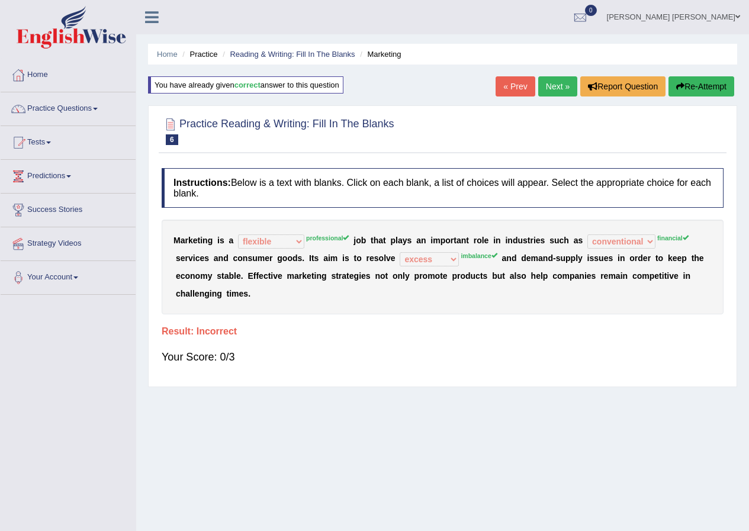
click at [694, 90] on button "Re-Attempt" at bounding box center [701, 86] width 66 height 20
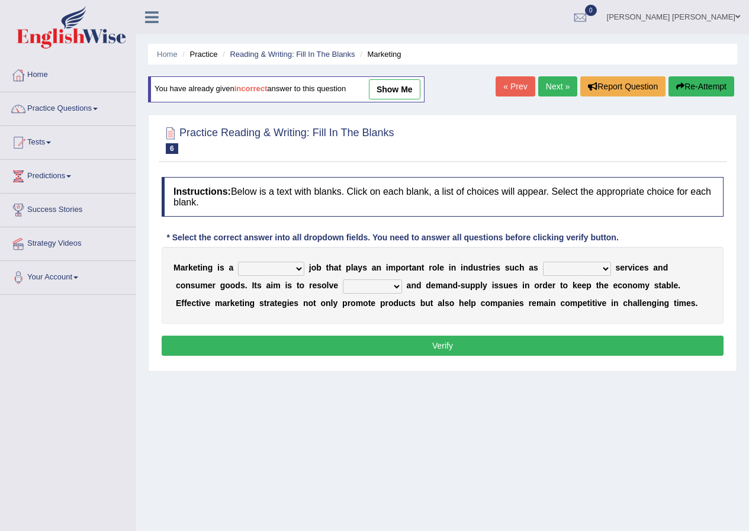
click at [285, 271] on select "professional flexible parochial descriptive" at bounding box center [271, 269] width 66 height 14
select select "professional"
click at [238, 262] on select "professional flexible parochial descriptive" at bounding box center [271, 269] width 66 height 14
click at [557, 270] on select "civil financial conventional foremost" at bounding box center [577, 269] width 68 height 14
select select "financial"
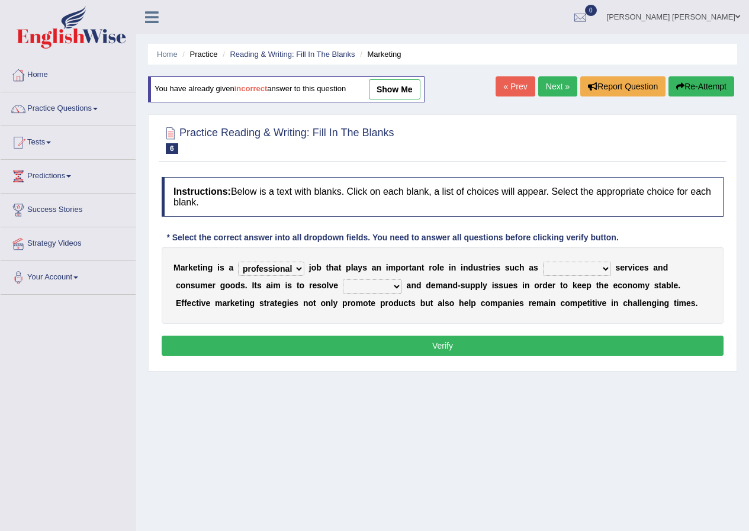
click at [543, 262] on select "civil financial conventional foremost" at bounding box center [577, 269] width 68 height 14
click at [386, 285] on select "imbalance excess symmetry budget" at bounding box center [372, 286] width 59 height 14
select select "budget"
click at [343, 279] on select "imbalance excess symmetry budget" at bounding box center [372, 286] width 59 height 14
click at [377, 346] on button "Verify" at bounding box center [443, 346] width 562 height 20
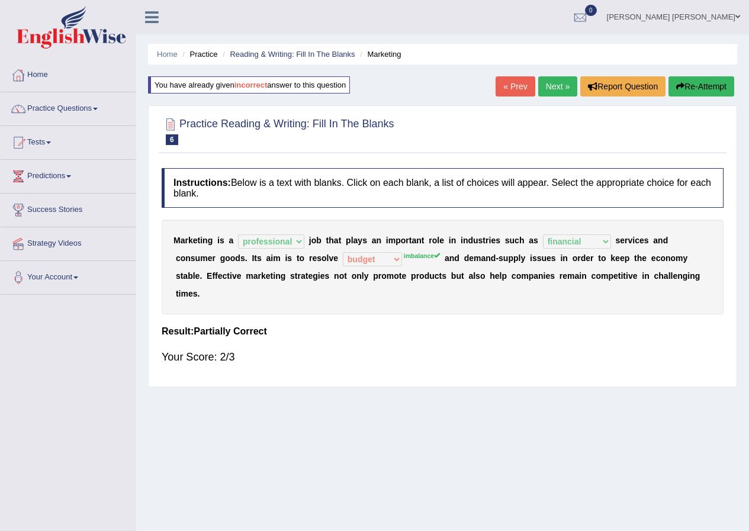
click at [687, 92] on button "Re-Attempt" at bounding box center [701, 86] width 66 height 20
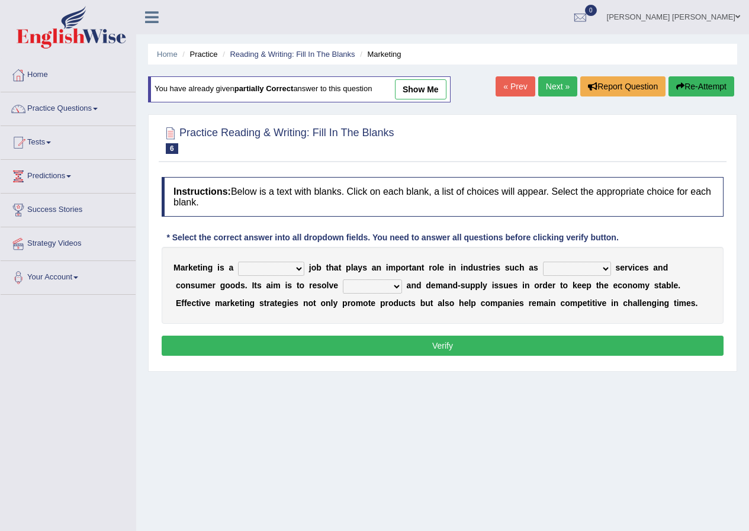
click at [258, 269] on select "professional flexible parochial descriptive" at bounding box center [271, 269] width 66 height 14
select select "professional"
click at [238, 262] on select "professional flexible parochial descriptive" at bounding box center [271, 269] width 66 height 14
click at [551, 262] on select "civil financial conventional foremost" at bounding box center [577, 269] width 68 height 14
select select "financial"
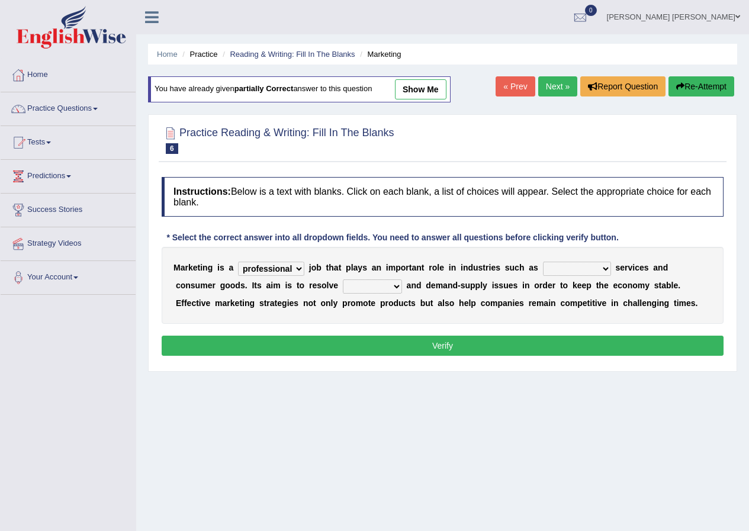
click at [543, 262] on select "civil financial conventional foremost" at bounding box center [577, 269] width 68 height 14
click at [395, 287] on select "imbalance excess symmetry budget" at bounding box center [372, 286] width 59 height 14
select select "imbalance"
click at [343, 279] on select "imbalance excess symmetry budget" at bounding box center [372, 286] width 59 height 14
click at [373, 344] on button "Verify" at bounding box center [443, 346] width 562 height 20
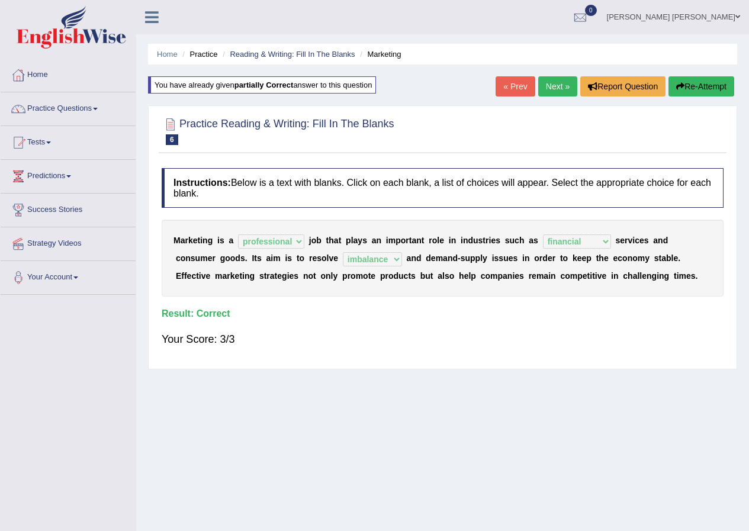
click at [555, 90] on link "Next »" at bounding box center [557, 86] width 39 height 20
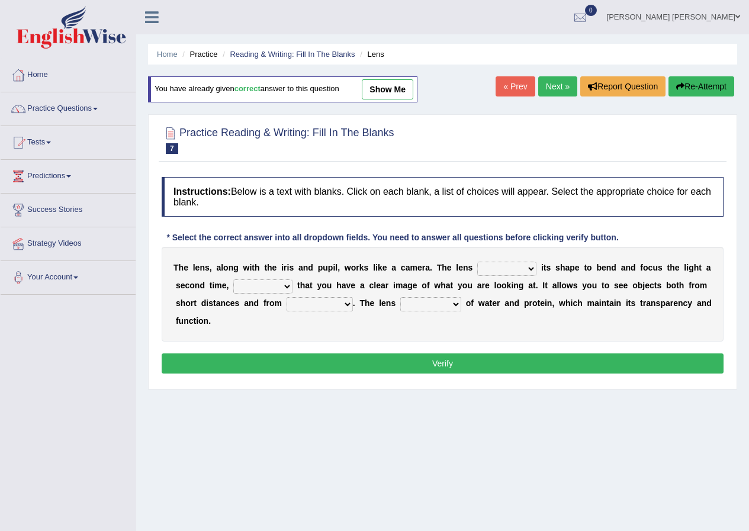
click at [495, 265] on select "adjusts shows selects presents" at bounding box center [506, 269] width 59 height 14
click at [388, 234] on div "* Select the correct answer into all dropdown fields. You need to answer all qu…" at bounding box center [393, 237] width 462 height 12
click at [399, 93] on link "show me" at bounding box center [387, 89] width 51 height 20
select select "adjusts"
select select "to ensure"
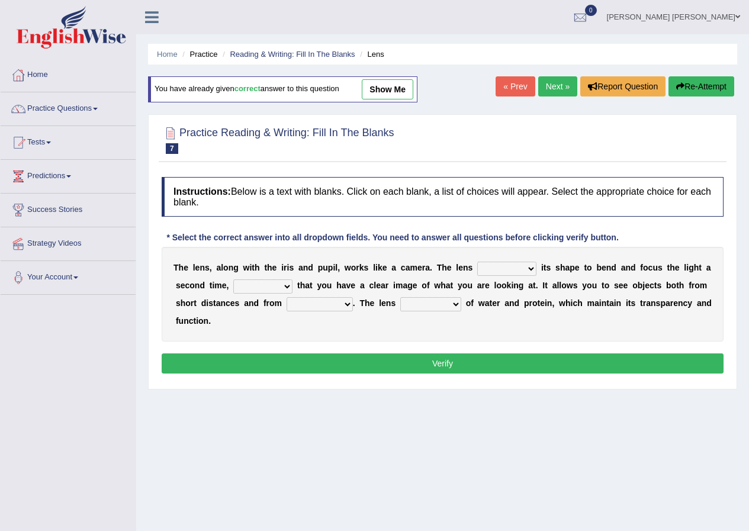
select select "far away"
select select "consists"
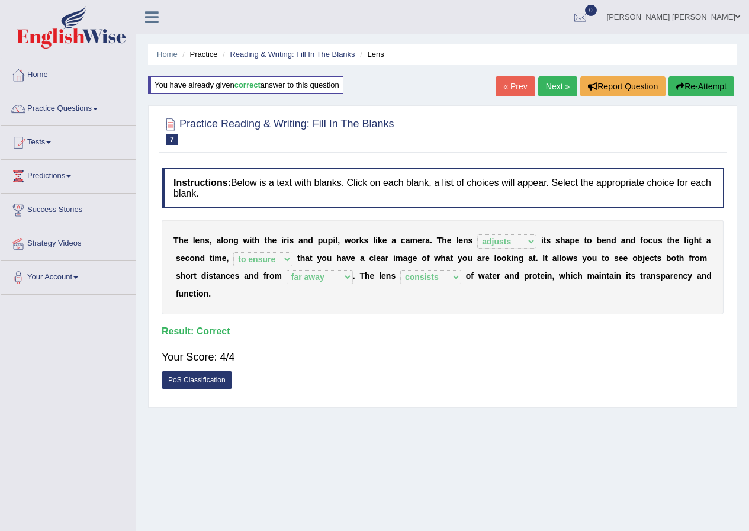
click at [702, 94] on button "Re-Attempt" at bounding box center [701, 86] width 66 height 20
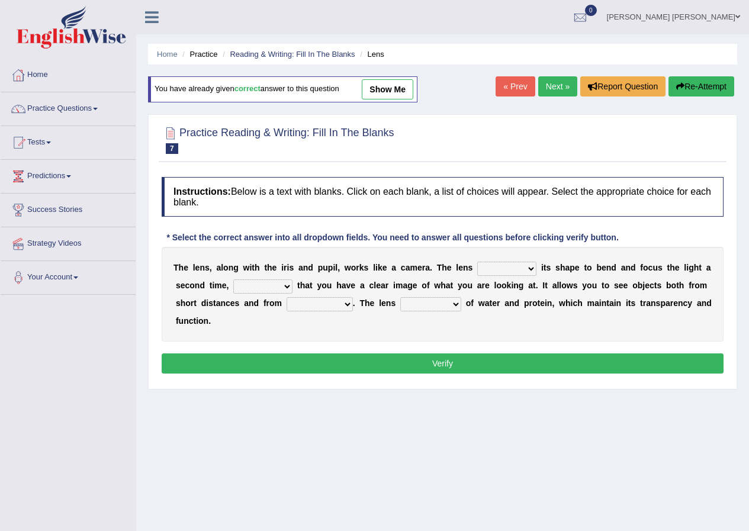
click at [510, 272] on select "adjusts shows selects presents" at bounding box center [506, 269] width 59 height 14
select select "adjusts"
click at [477, 262] on select "adjusts shows selects presents" at bounding box center [506, 269] width 59 height 14
click at [246, 287] on select "ensures to ensure ensure ensured" at bounding box center [262, 286] width 59 height 14
click at [233, 279] on select "ensures to ensure ensure ensured" at bounding box center [262, 286] width 59 height 14
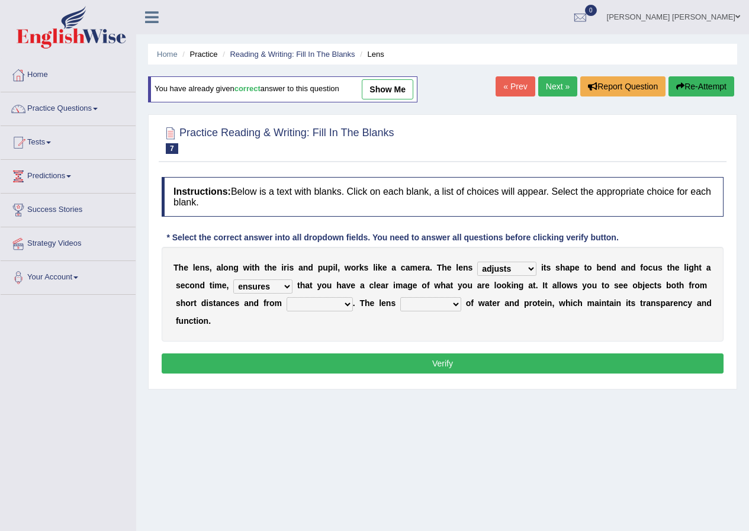
click at [267, 289] on select "ensures to ensure ensure ensured" at bounding box center [262, 286] width 59 height 14
select select "ensure"
click at [233, 279] on select "ensures to ensure ensure ensured" at bounding box center [262, 286] width 59 height 14
click at [308, 308] on select "far away in between further apart all along" at bounding box center [319, 304] width 66 height 14
select select "in between"
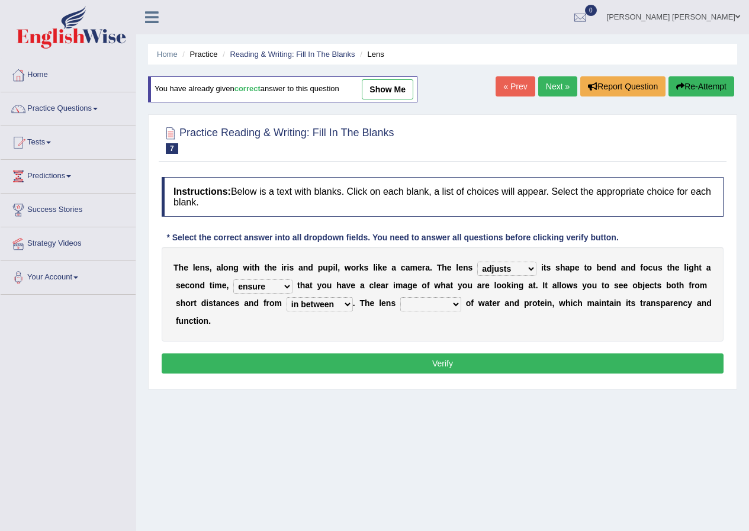
click at [286, 297] on select "far away in between further apart all along" at bounding box center [319, 304] width 66 height 14
click at [433, 307] on select "constitutes comprises composes consists" at bounding box center [430, 304] width 61 height 14
select select "composes"
click at [400, 297] on select "constitutes comprises composes consists" at bounding box center [430, 304] width 61 height 14
click at [440, 366] on button "Verify" at bounding box center [443, 363] width 562 height 20
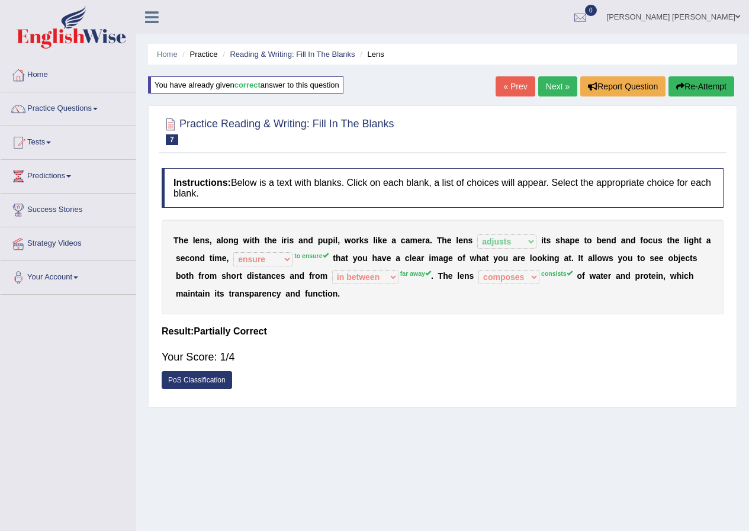
click at [685, 89] on button "Re-Attempt" at bounding box center [701, 86] width 66 height 20
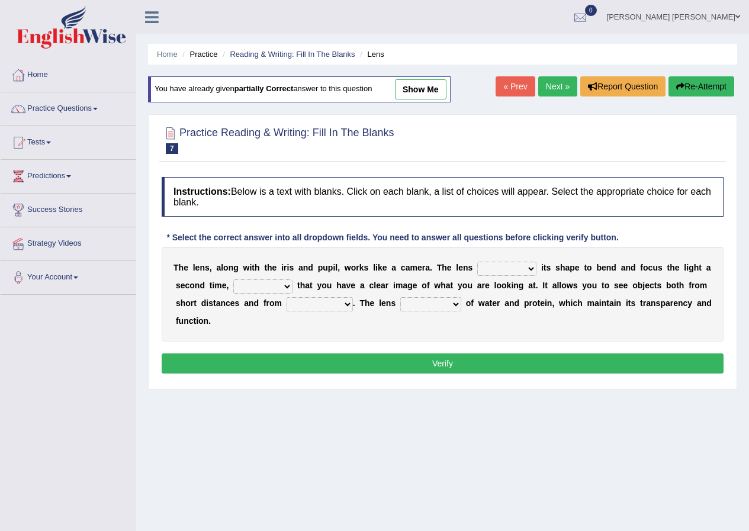
click at [235, 286] on select "ensures to ensure ensure ensured" at bounding box center [262, 286] width 59 height 14
select select "to ensure"
click at [233, 279] on select "ensures to ensure ensure ensured" at bounding box center [262, 286] width 59 height 14
click at [496, 269] on select "adjusts shows selects presents" at bounding box center [506, 269] width 59 height 14
select select "adjusts"
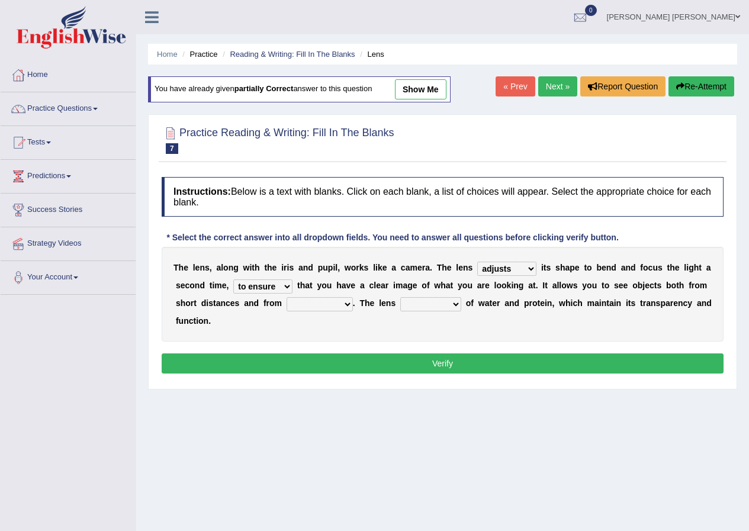
click at [477, 262] on select "adjusts shows selects presents" at bounding box center [506, 269] width 59 height 14
click at [437, 302] on select "constitutes comprises composes consists" at bounding box center [430, 304] width 61 height 14
select select "comprises"
click at [400, 297] on select "constitutes comprises composes consists" at bounding box center [430, 304] width 61 height 14
click at [341, 303] on select "far away in between further apart all along" at bounding box center [319, 304] width 66 height 14
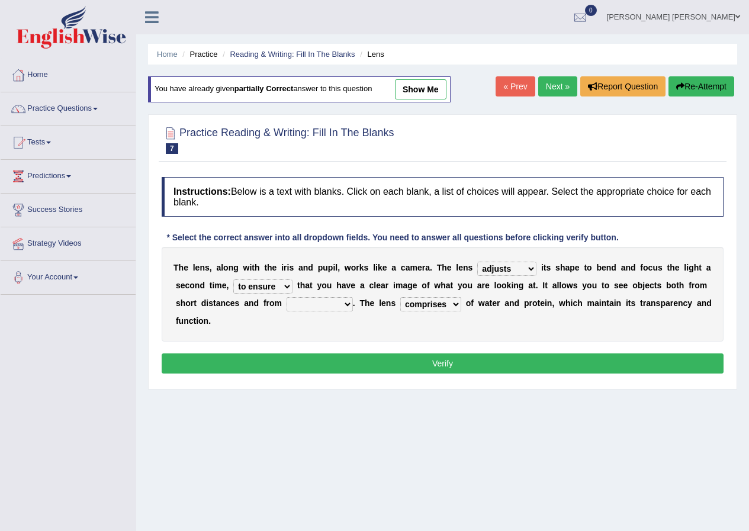
select select "far away"
click at [286, 297] on select "far away in between further apart all along" at bounding box center [319, 304] width 66 height 14
click at [351, 362] on button "Verify" at bounding box center [443, 363] width 562 height 20
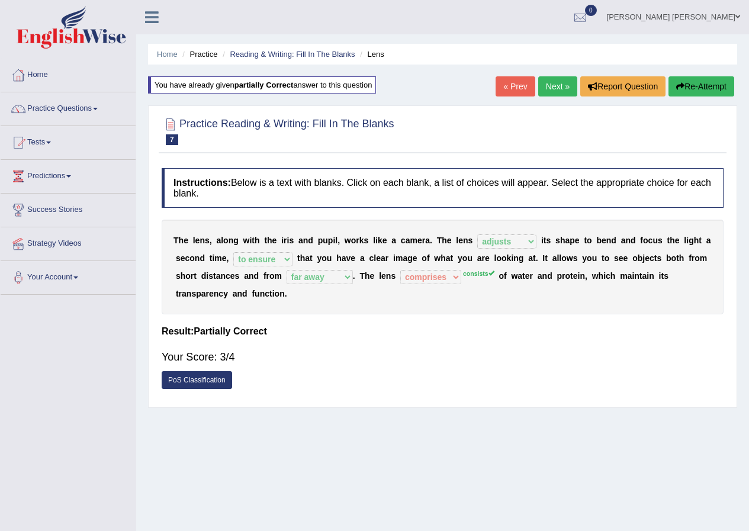
click at [696, 94] on button "Re-Attempt" at bounding box center [701, 86] width 66 height 20
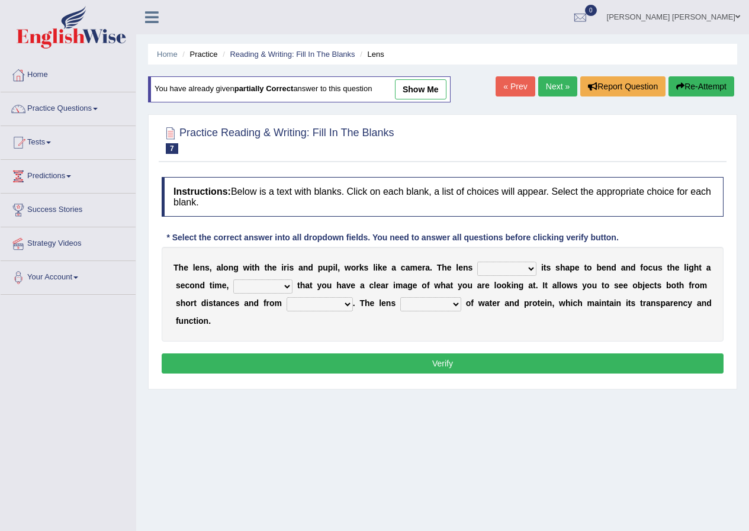
click at [500, 259] on div "T h e l e n s , a l o n g w i t h t h e i r i s a n d p u p i l , w o r k s l i…" at bounding box center [443, 294] width 562 height 95
click at [498, 266] on select "adjusts shows selects presents" at bounding box center [506, 269] width 59 height 14
select select "adjusts"
click at [477, 262] on select "adjusts shows selects presents" at bounding box center [506, 269] width 59 height 14
click at [275, 286] on select "ensures to ensure ensure ensured" at bounding box center [262, 286] width 59 height 14
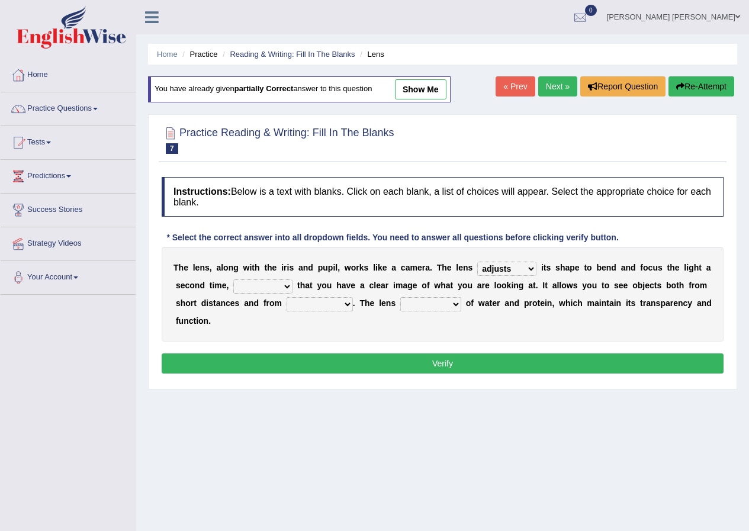
select select "to ensure"
click at [233, 279] on select "ensures to ensure ensure ensured" at bounding box center [262, 286] width 59 height 14
click at [323, 304] on select "far away in between further apart all along" at bounding box center [319, 304] width 66 height 14
select select "far away"
click at [286, 297] on select "far away in between further apart all along" at bounding box center [319, 304] width 66 height 14
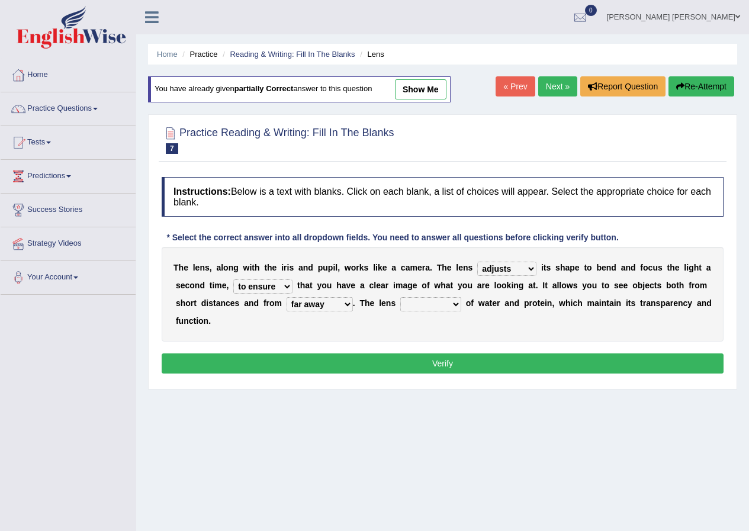
click at [403, 305] on select "constitutes comprises composes consists" at bounding box center [430, 304] width 61 height 14
select select "consists"
click at [400, 297] on select "constitutes comprises composes consists" at bounding box center [430, 304] width 61 height 14
click at [446, 362] on button "Verify" at bounding box center [443, 363] width 562 height 20
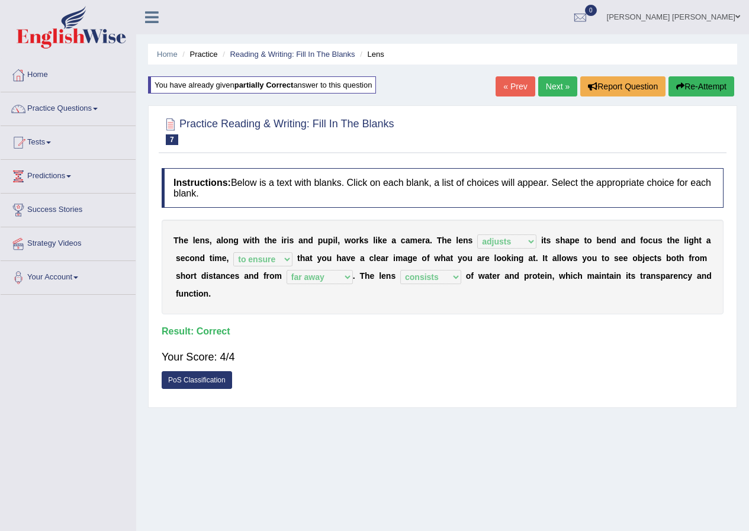
click at [551, 86] on link "Next »" at bounding box center [557, 86] width 39 height 20
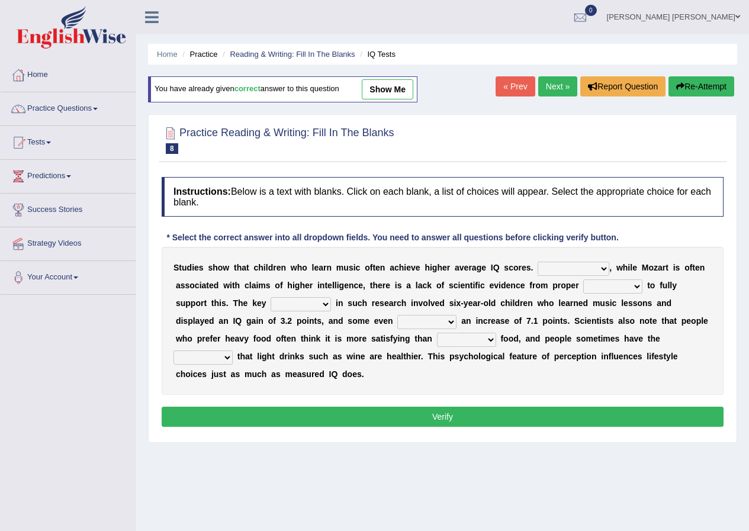
click at [545, 266] on select "However Therefore Consequently While" at bounding box center [573, 269] width 72 height 14
select select "However"
click at [537, 262] on select "However Therefore Consequently While" at bounding box center [573, 269] width 72 height 14
click at [555, 266] on select "However Therefore Consequently While" at bounding box center [573, 269] width 72 height 14
click at [482, 286] on b "c" at bounding box center [482, 285] width 5 height 9
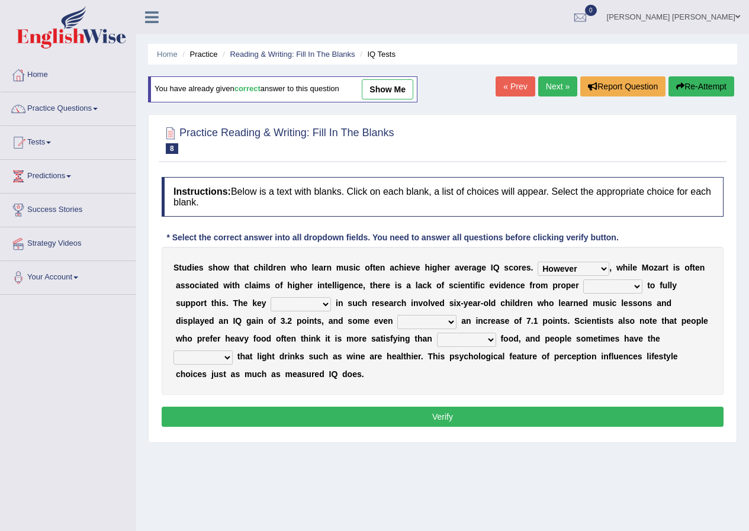
click at [594, 282] on select "test tests testing tested" at bounding box center [612, 286] width 59 height 14
select select "tests"
click at [583, 279] on select "test tests testing tested" at bounding box center [612, 286] width 59 height 14
click at [616, 288] on select "test tests testing tested" at bounding box center [612, 286] width 59 height 14
click at [508, 304] on b "h" at bounding box center [507, 302] width 5 height 9
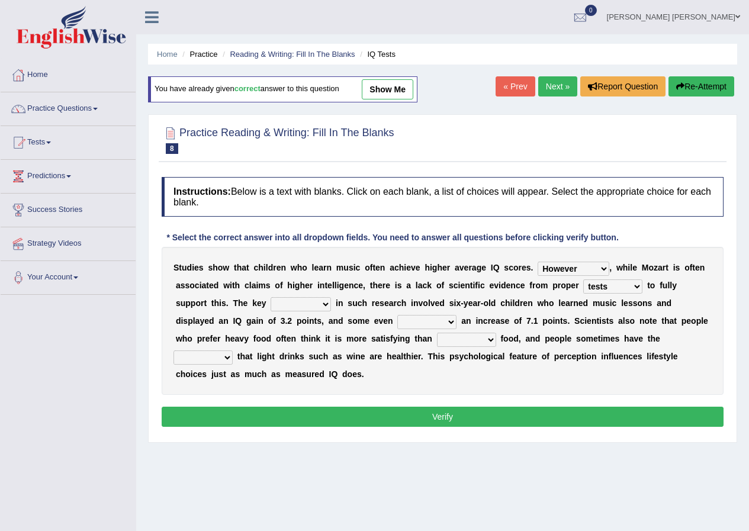
click at [315, 305] on select "process goal implication odd" at bounding box center [300, 304] width 60 height 14
select select "implication"
click at [270, 297] on select "process goal implication odd" at bounding box center [300, 304] width 60 height 14
click at [311, 304] on select "process goal implication odd" at bounding box center [300, 304] width 60 height 14
click at [424, 326] on select "exhibited taught learned threatened" at bounding box center [426, 322] width 59 height 14
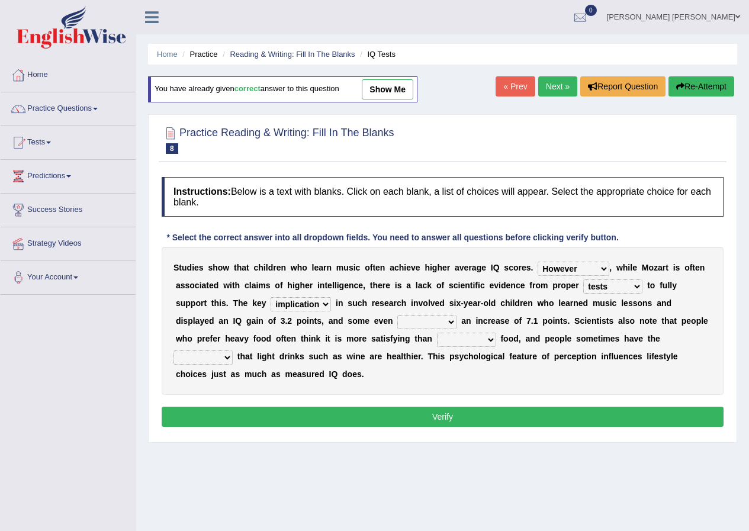
click at [397, 315] on select "exhibited taught learned threatened" at bounding box center [426, 322] width 59 height 14
click at [447, 325] on select "exhibited taught learned threatened" at bounding box center [426, 322] width 59 height 14
select select "exhibited"
click at [397, 315] on select "exhibited taught learned threatened" at bounding box center [426, 322] width 59 height 14
click at [449, 337] on select "choosy lighter cushiony spooky" at bounding box center [466, 340] width 59 height 14
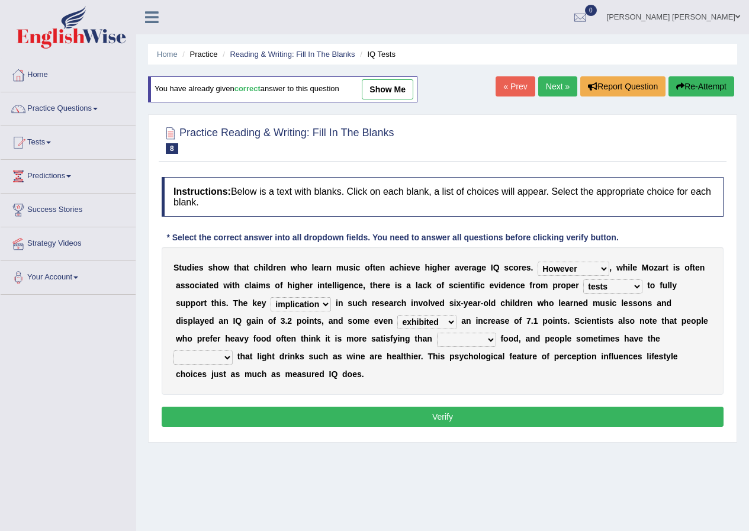
select select "lighter"
click at [437, 333] on select "choosy lighter cushiony spooky" at bounding box center [466, 340] width 59 height 14
click at [208, 359] on select "illusion sight anecdote intention" at bounding box center [202, 357] width 59 height 14
select select "intention"
click at [173, 350] on select "illusion sight anecdote intention" at bounding box center [202, 357] width 59 height 14
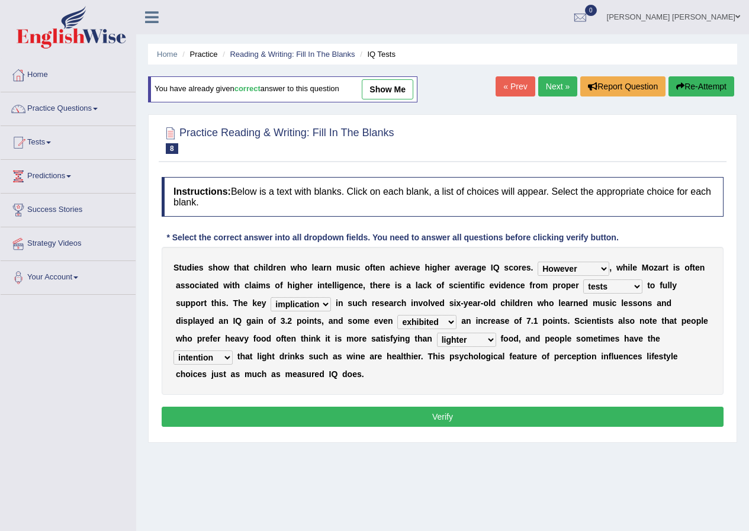
click at [217, 416] on button "Verify" at bounding box center [443, 417] width 562 height 20
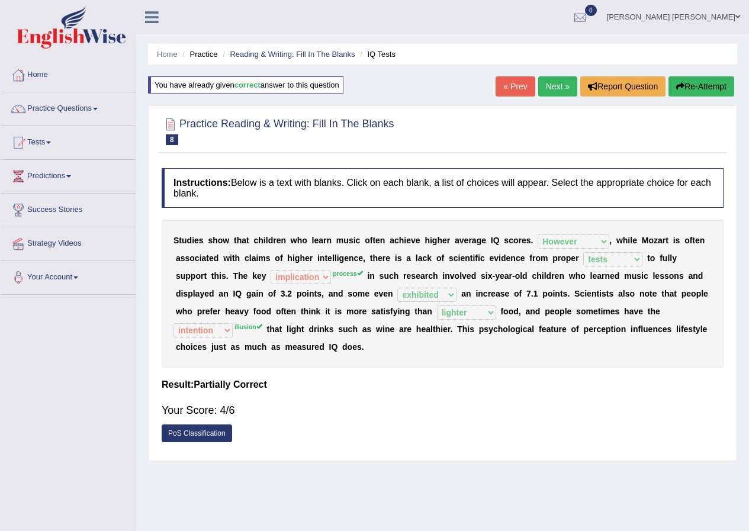
click at [690, 87] on button "Re-Attempt" at bounding box center [701, 86] width 66 height 20
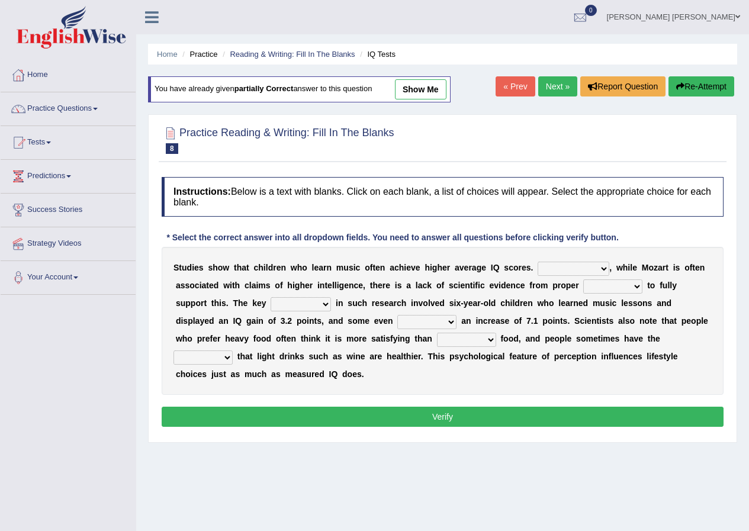
click at [552, 262] on select "However Therefore Consequently While" at bounding box center [573, 269] width 72 height 14
select select "However"
click at [537, 262] on select "However Therefore Consequently While" at bounding box center [573, 269] width 72 height 14
click at [610, 291] on select "test tests testing tested" at bounding box center [612, 286] width 59 height 14
select select "tests"
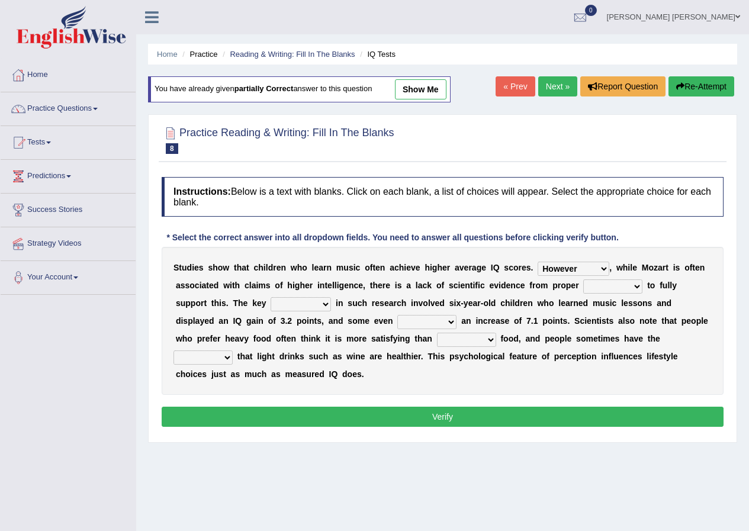
click at [583, 279] on select "test tests testing tested" at bounding box center [612, 286] width 59 height 14
click at [439, 322] on select "exhibited taught learned threatened" at bounding box center [426, 322] width 59 height 14
click at [365, 299] on b "h" at bounding box center [364, 302] width 5 height 9
click at [417, 92] on link "show me" at bounding box center [420, 89] width 51 height 20
select select "implication"
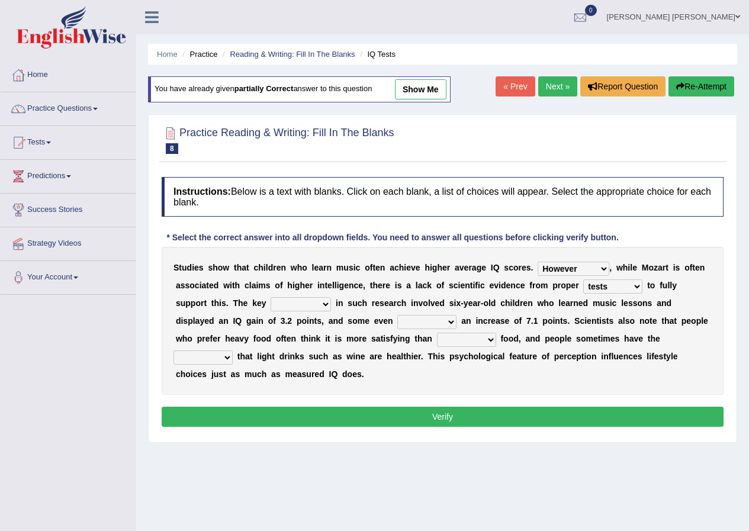
select select "exhibited"
select select "lighter"
select select "intention"
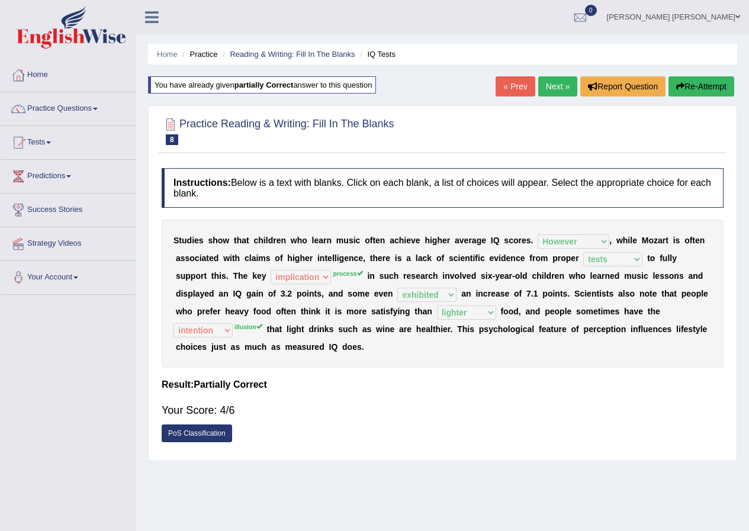
click at [691, 87] on button "Re-Attempt" at bounding box center [701, 86] width 66 height 20
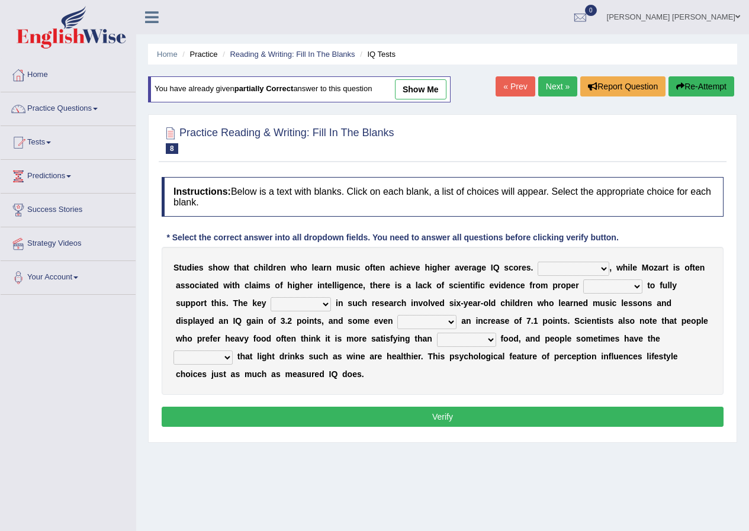
click at [578, 260] on div "S t u d i e s s h o w t h a t c h i l d r e n w h o l e a r n m u s i c o f t e…" at bounding box center [443, 321] width 562 height 148
click at [578, 266] on select "However Therefore Consequently While" at bounding box center [573, 269] width 72 height 14
select select "However"
click at [537, 262] on select "However Therefore Consequently While" at bounding box center [573, 269] width 72 height 14
click at [586, 289] on select "test tests testing tested" at bounding box center [612, 286] width 59 height 14
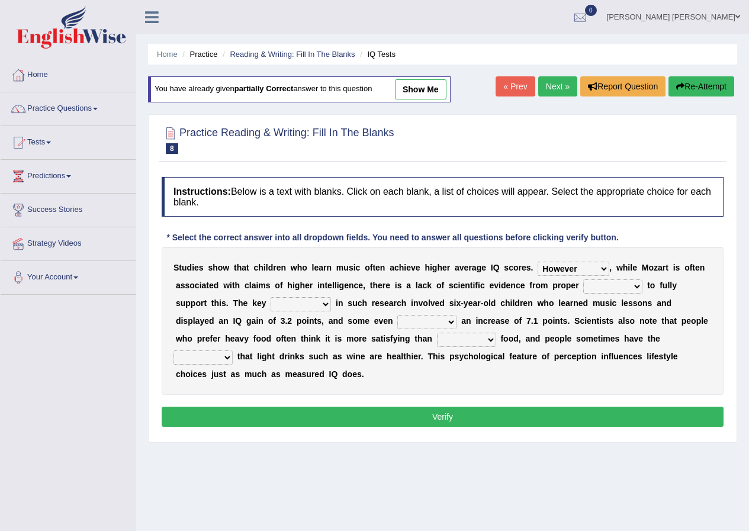
select select "tests"
click at [583, 279] on select "test tests testing tested" at bounding box center [612, 286] width 59 height 14
click at [320, 302] on select "process goal implication odd" at bounding box center [300, 304] width 60 height 14
click at [270, 297] on select "process goal implication odd" at bounding box center [300, 304] width 60 height 14
click at [409, 320] on select "exhibited taught learned threatened" at bounding box center [426, 322] width 59 height 14
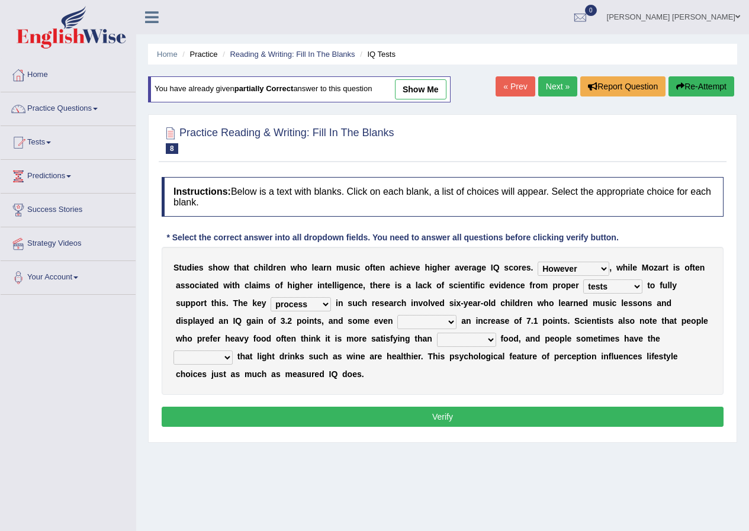
click at [430, 96] on link "show me" at bounding box center [420, 89] width 51 height 20
select select "implication"
select select "exhibited"
select select "lighter"
select select "intention"
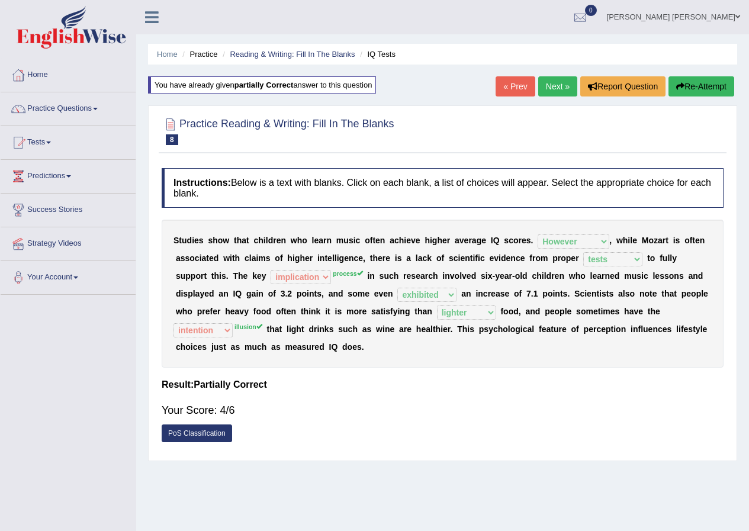
click at [685, 86] on button "Re-Attempt" at bounding box center [701, 86] width 66 height 20
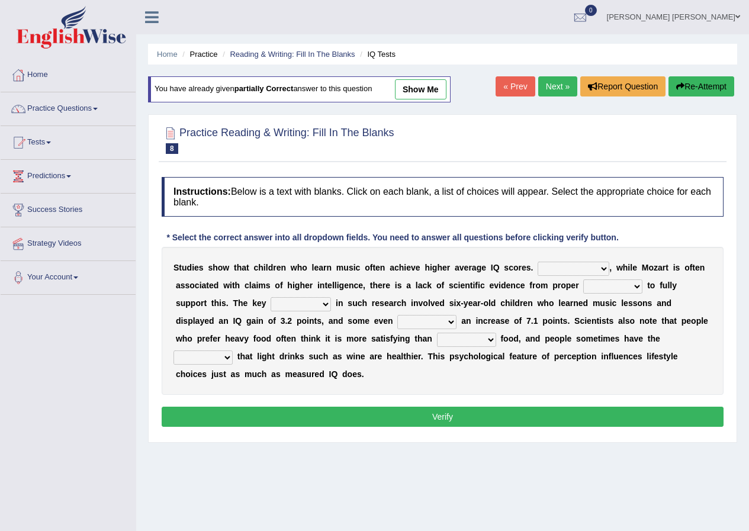
click at [566, 266] on select "However Therefore Consequently While" at bounding box center [573, 269] width 72 height 14
select select "However"
click at [537, 262] on select "However Therefore Consequently While" at bounding box center [573, 269] width 72 height 14
click at [594, 288] on select "test tests testing tested" at bounding box center [612, 286] width 59 height 14
select select "tests"
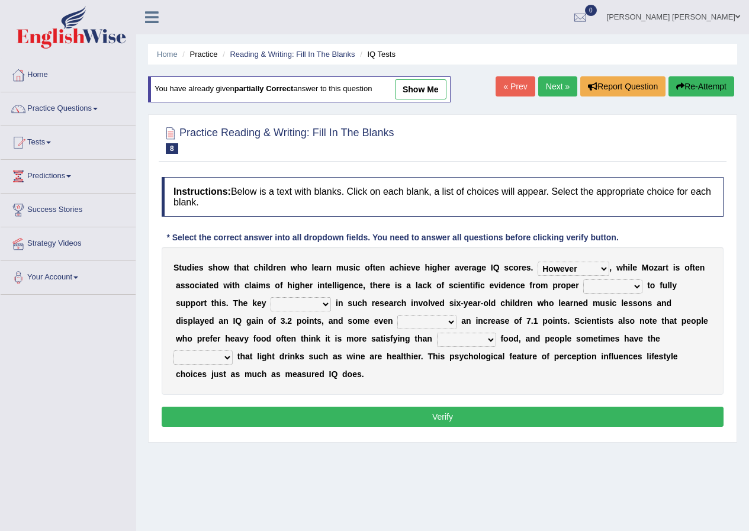
click at [583, 279] on select "test tests testing tested" at bounding box center [612, 286] width 59 height 14
click at [280, 301] on select "process goal implication odd" at bounding box center [300, 304] width 60 height 14
select select "process"
click at [270, 297] on select "process goal implication odd" at bounding box center [300, 304] width 60 height 14
click at [218, 354] on select "illusion sight anecdote intention" at bounding box center [202, 357] width 59 height 14
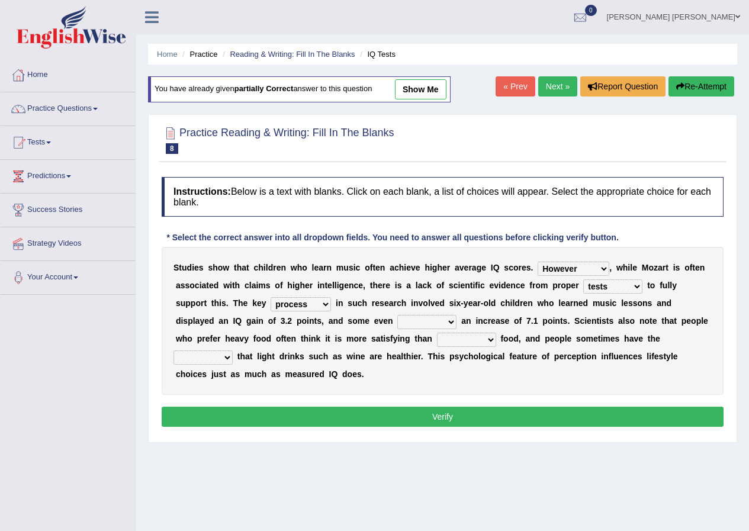
select select "illusion"
click at [173, 350] on select "illusion sight anecdote intention" at bounding box center [202, 357] width 59 height 14
click at [413, 324] on select "exhibited taught learned threatened" at bounding box center [426, 322] width 59 height 14
select select "exhibited"
click at [397, 315] on select "exhibited taught learned threatened" at bounding box center [426, 322] width 59 height 14
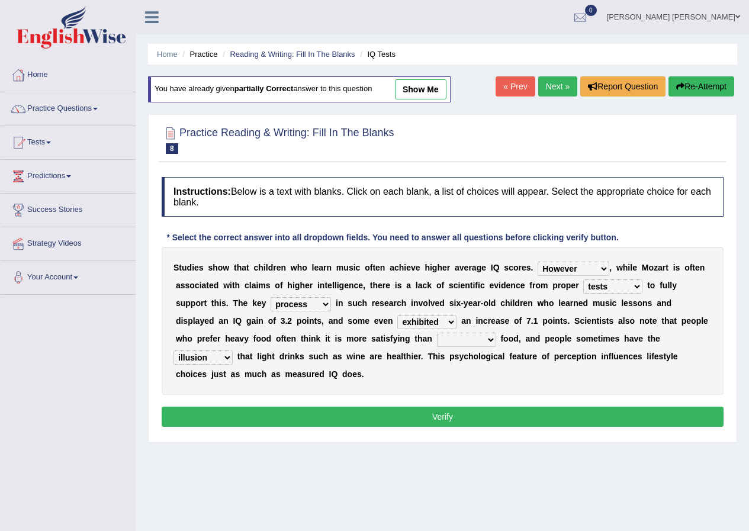
click at [470, 340] on select "choosy lighter cushiony spooky" at bounding box center [466, 340] width 59 height 14
select select "lighter"
click at [437, 333] on select "choosy lighter cushiony spooky" at bounding box center [466, 340] width 59 height 14
click at [460, 408] on button "Verify" at bounding box center [443, 417] width 562 height 20
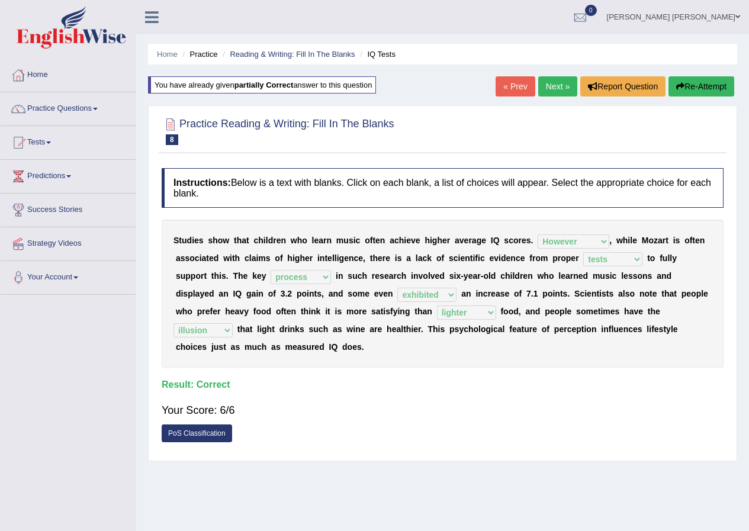
click at [539, 91] on link "Next »" at bounding box center [557, 86] width 39 height 20
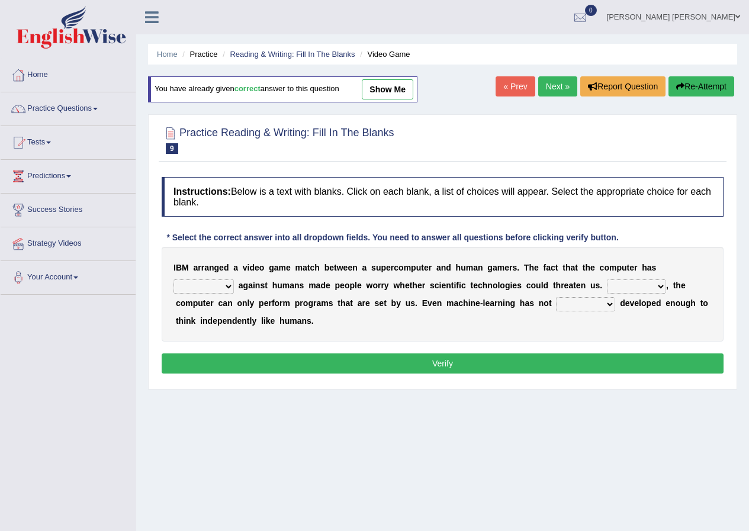
click at [227, 289] on select "competed fought acted challenged" at bounding box center [203, 286] width 60 height 14
select select "competed"
click at [173, 279] on select "competed fought acted challenged" at bounding box center [203, 286] width 60 height 14
click at [614, 281] on select "Moreover However Thus So" at bounding box center [636, 286] width 59 height 14
select select "However"
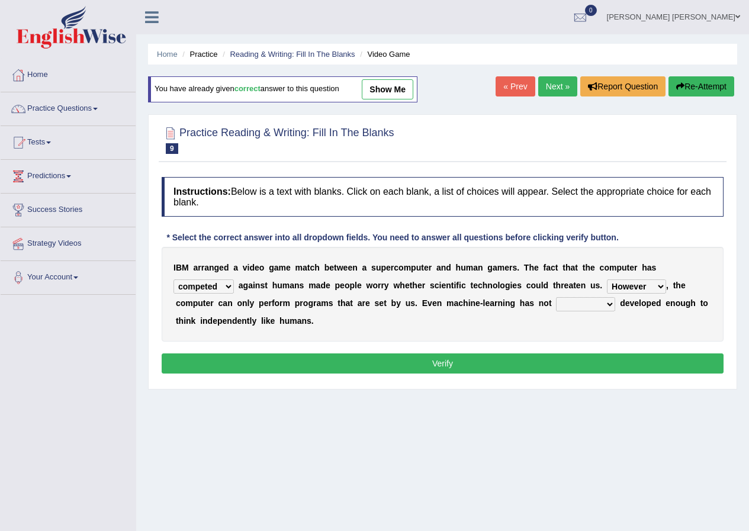
click at [607, 279] on select "Moreover However Thus So" at bounding box center [636, 286] width 59 height 14
click at [561, 298] on select "yet still only just" at bounding box center [585, 304] width 59 height 14
select select "yet"
click at [556, 297] on select "yet still only just" at bounding box center [585, 304] width 59 height 14
click at [572, 355] on button "Verify" at bounding box center [443, 363] width 562 height 20
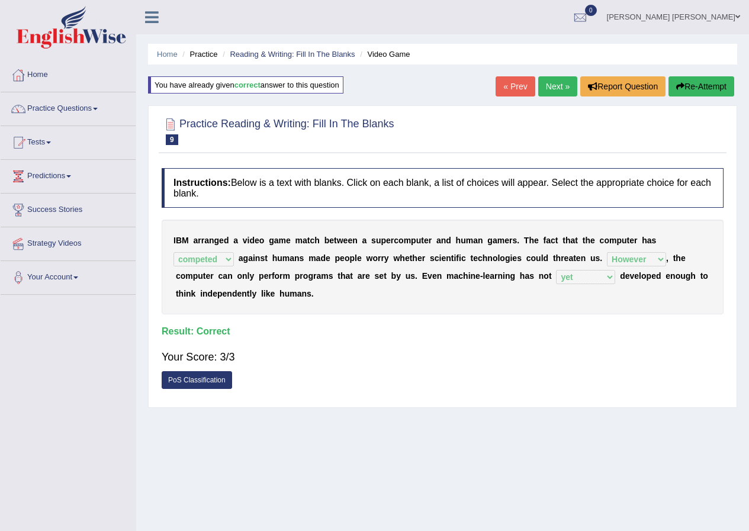
click at [557, 88] on link "Next »" at bounding box center [557, 86] width 39 height 20
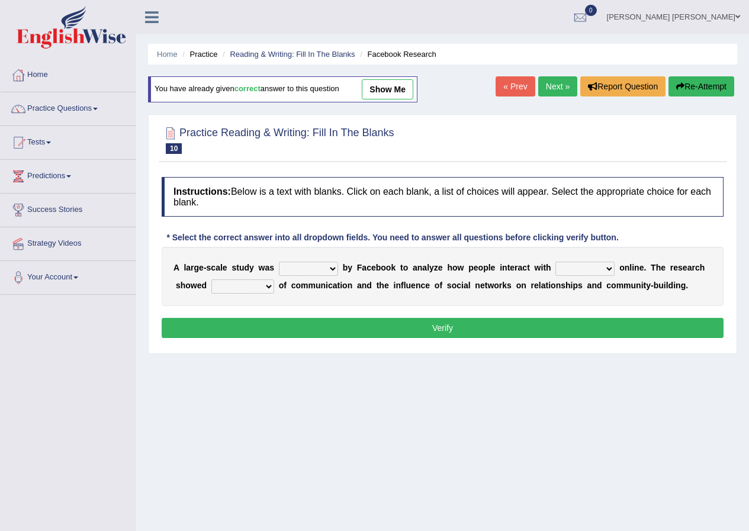
click at [310, 272] on select "surveyed had asked made" at bounding box center [308, 269] width 59 height 14
select select "surveyed"
click at [279, 262] on select "surveyed had asked made" at bounding box center [308, 269] width 59 height 14
click at [313, 273] on select "surveyed had asked made" at bounding box center [308, 269] width 59 height 14
click at [410, 273] on div "A l a r g e - s c a l e s t u d y w a s surveyed had asked made b y F a c e b o…" at bounding box center [443, 276] width 562 height 59
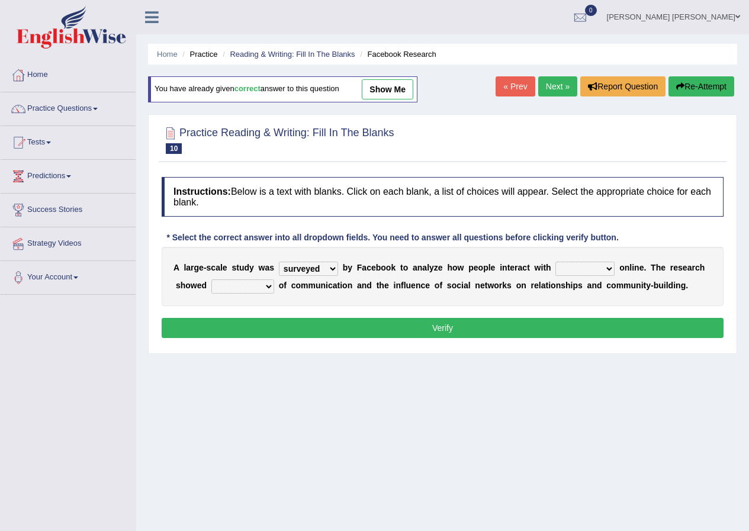
click at [582, 268] on select "together all each other another" at bounding box center [584, 269] width 59 height 14
select select "all"
click at [555, 262] on select "together all each other another" at bounding box center [584, 269] width 59 height 14
click at [575, 268] on select "together all each other another" at bounding box center [584, 269] width 59 height 14
click at [500, 291] on div "A l a r g e - s c a l e s t u d y w a s surveyed had asked made b y F a c e b o…" at bounding box center [443, 276] width 562 height 59
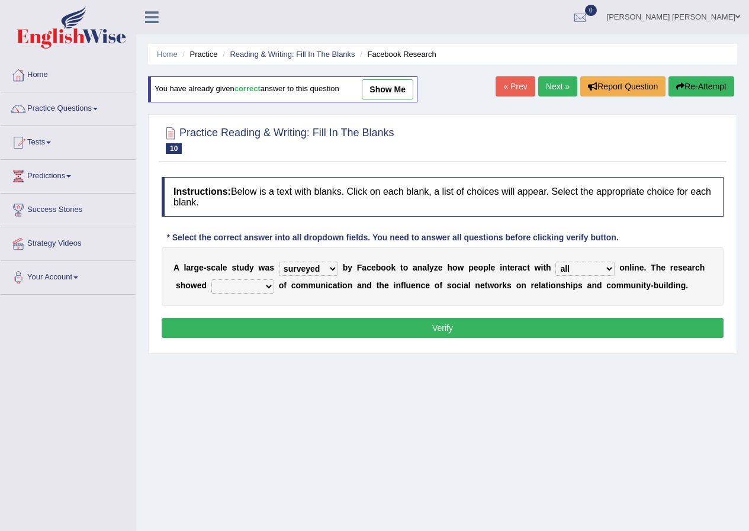
click at [254, 289] on select "advantages standards fellowships patterns" at bounding box center [242, 286] width 63 height 14
select select "standards"
click at [211, 279] on select "advantages standards fellowships patterns" at bounding box center [242, 286] width 63 height 14
click at [257, 337] on button "Verify" at bounding box center [443, 328] width 562 height 20
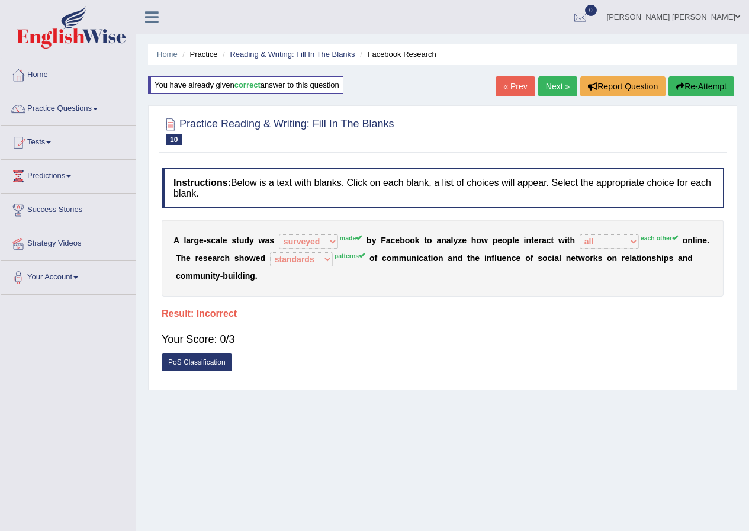
click at [680, 88] on icon "button" at bounding box center [680, 86] width 8 height 8
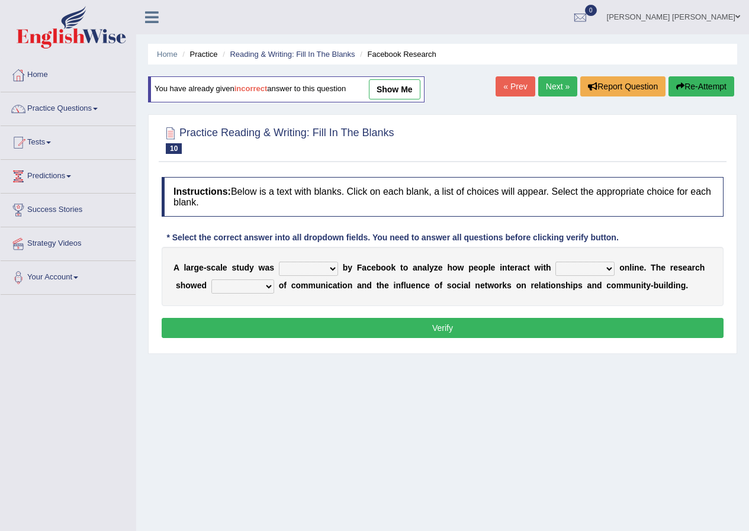
click at [308, 272] on select "surveyed had asked made" at bounding box center [308, 269] width 59 height 14
select select "made"
click at [279, 262] on select "surveyed had asked made" at bounding box center [308, 269] width 59 height 14
click at [561, 265] on select "together all each other another" at bounding box center [584, 269] width 59 height 14
select select "each other"
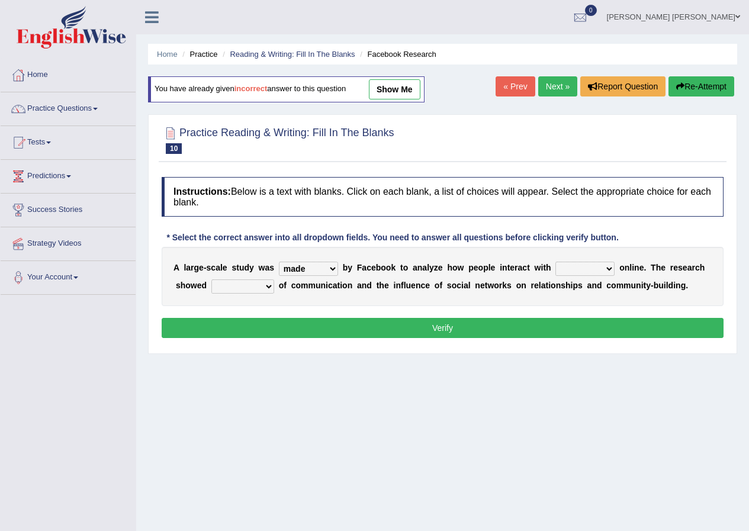
click at [555, 262] on select "together all each other another" at bounding box center [584, 269] width 59 height 14
click at [254, 287] on select "advantages standards fellowships patterns" at bounding box center [242, 286] width 63 height 14
select select "patterns"
click at [211, 279] on select "advantages standards fellowships patterns" at bounding box center [242, 286] width 63 height 14
click at [256, 334] on button "Verify" at bounding box center [443, 328] width 562 height 20
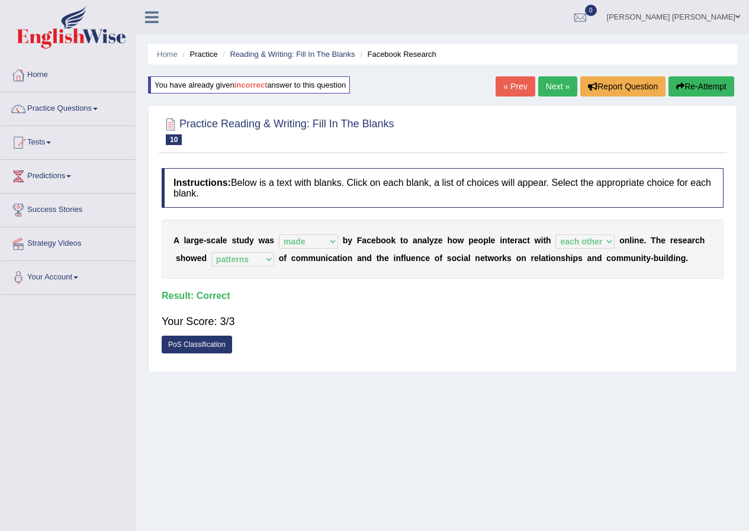
click at [547, 92] on link "Next »" at bounding box center [557, 86] width 39 height 20
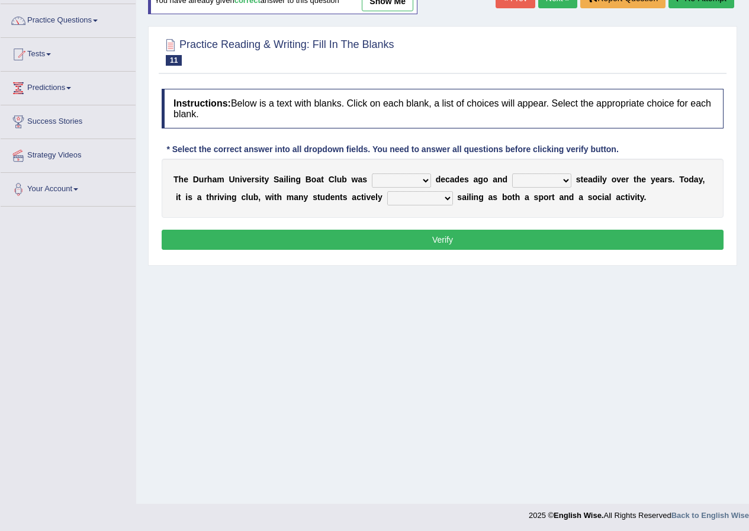
scroll to position [91, 0]
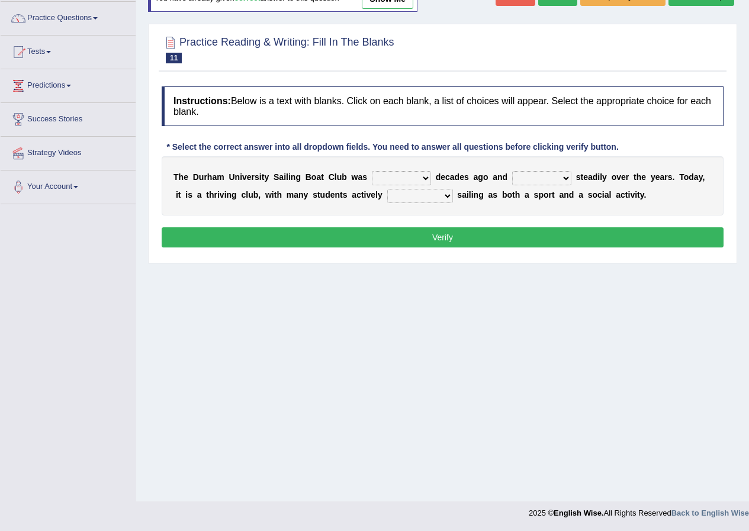
click at [415, 185] on select "found fund founded find" at bounding box center [401, 178] width 59 height 14
click at [372, 171] on select "found fund founded find" at bounding box center [401, 178] width 59 height 14
click at [537, 181] on select "grow growing has grown grown" at bounding box center [541, 178] width 59 height 14
click at [423, 182] on select "found fund founded find" at bounding box center [401, 178] width 59 height 14
click at [372, 171] on select "found fund founded find" at bounding box center [401, 178] width 59 height 14
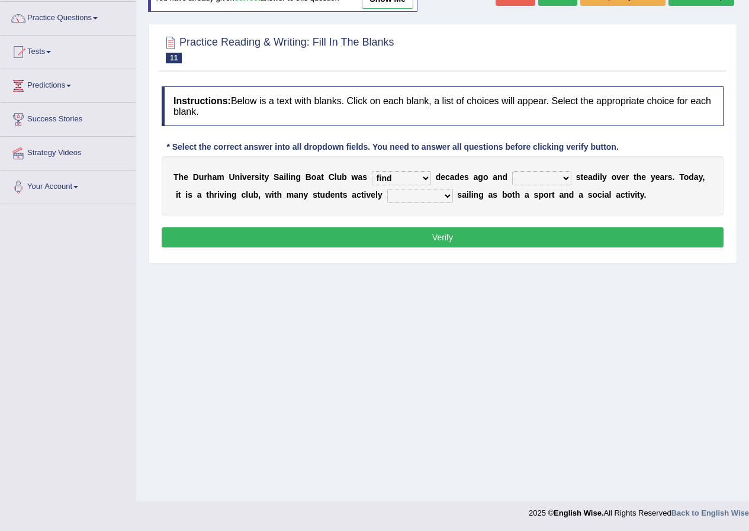
click at [395, 179] on select "found fund founded find" at bounding box center [401, 178] width 59 height 14
select select "found"
click at [372, 171] on select "found fund founded find" at bounding box center [401, 178] width 59 height 14
click at [398, 177] on select "found fund founded find" at bounding box center [401, 178] width 59 height 14
click at [523, 178] on select "grow growing has grown grown" at bounding box center [541, 178] width 59 height 14
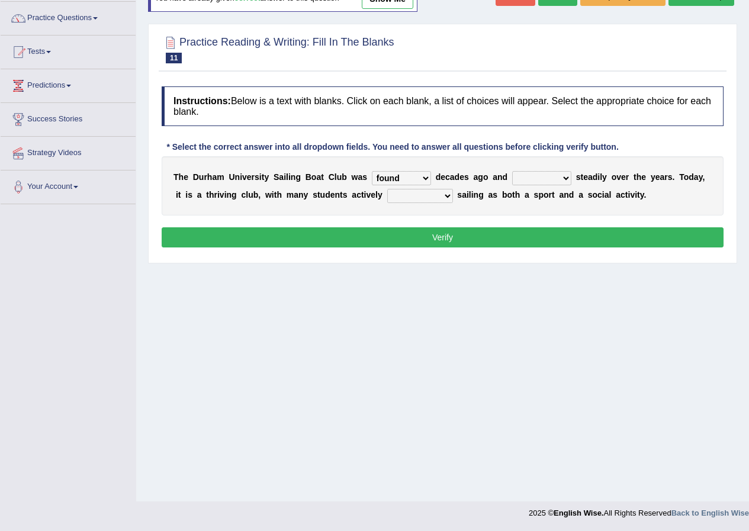
click at [512, 171] on select "grow growing has grown grown" at bounding box center [541, 178] width 59 height 14
click at [418, 198] on select "enjoy enjoyed are enjoying enjoying" at bounding box center [420, 196] width 66 height 14
click at [553, 176] on select "grow growing has grown grown" at bounding box center [541, 178] width 59 height 14
click at [512, 171] on select "grow growing has grown grown" at bounding box center [541, 178] width 59 height 14
click at [415, 199] on select "enjoy enjoyed are enjoying enjoying" at bounding box center [420, 196] width 66 height 14
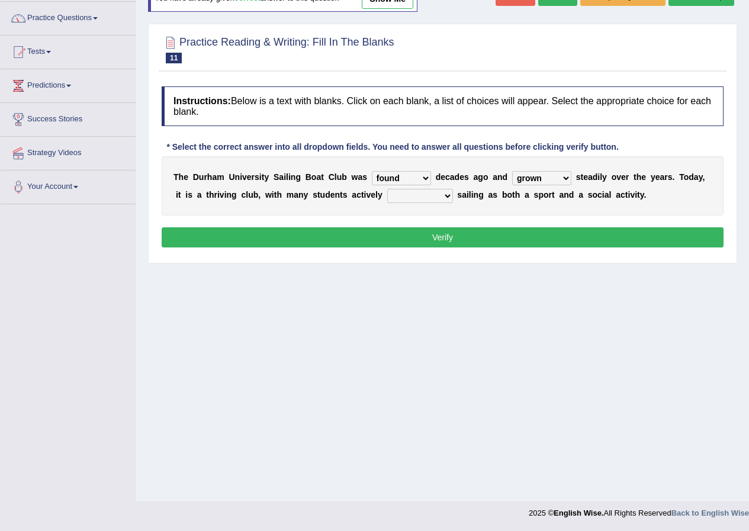
click at [539, 181] on select "grow growing has grown grown" at bounding box center [541, 178] width 59 height 14
select select "growing"
click at [512, 171] on select "grow growing has grown grown" at bounding box center [541, 178] width 59 height 14
click at [438, 199] on select "enjoy enjoyed are enjoying enjoying" at bounding box center [420, 196] width 66 height 14
select select "enjoying"
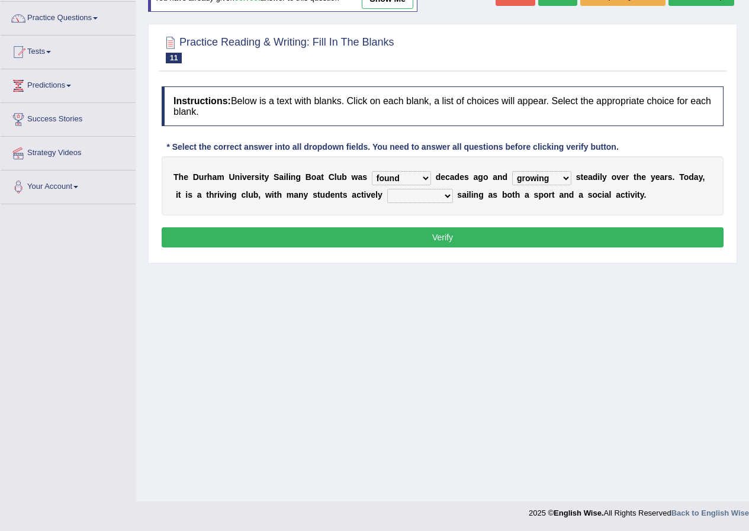
click at [387, 189] on select "enjoy enjoyed are enjoying enjoying" at bounding box center [420, 196] width 66 height 14
click at [420, 237] on button "Verify" at bounding box center [443, 237] width 562 height 20
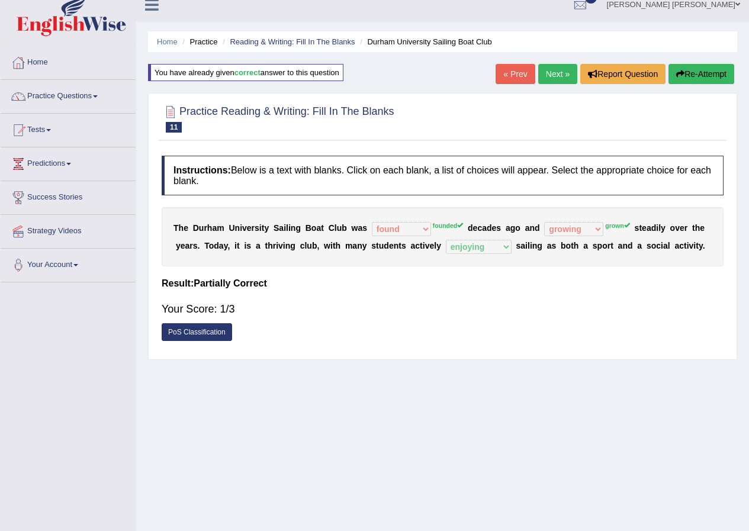
scroll to position [0, 0]
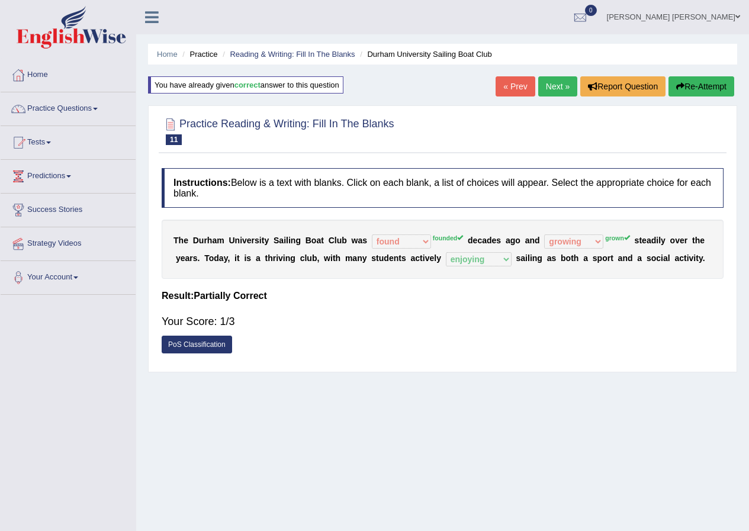
click at [700, 91] on button "Re-Attempt" at bounding box center [701, 86] width 66 height 20
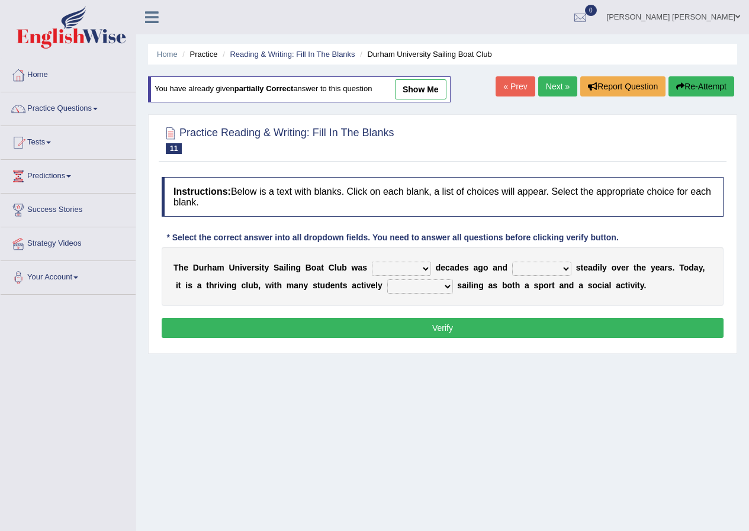
click at [421, 262] on select "found fund founded find" at bounding box center [401, 269] width 59 height 14
select select "founded"
click at [372, 262] on select "found fund founded find" at bounding box center [401, 269] width 59 height 14
click at [521, 265] on select "grow growing has grown grown" at bounding box center [541, 269] width 59 height 14
select select "growing"
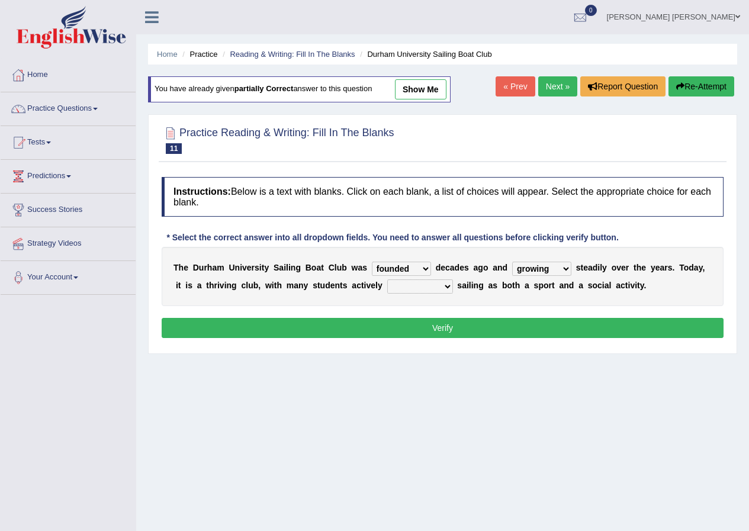
click at [512, 262] on select "grow growing has grown grown" at bounding box center [541, 269] width 59 height 14
click at [431, 288] on select "enjoy enjoyed are enjoying enjoying" at bounding box center [420, 286] width 66 height 14
select select "enjoying"
click at [387, 279] on select "enjoy enjoyed are enjoying enjoying" at bounding box center [420, 286] width 66 height 14
click at [542, 269] on select "grow growing has grown grown" at bounding box center [541, 269] width 59 height 14
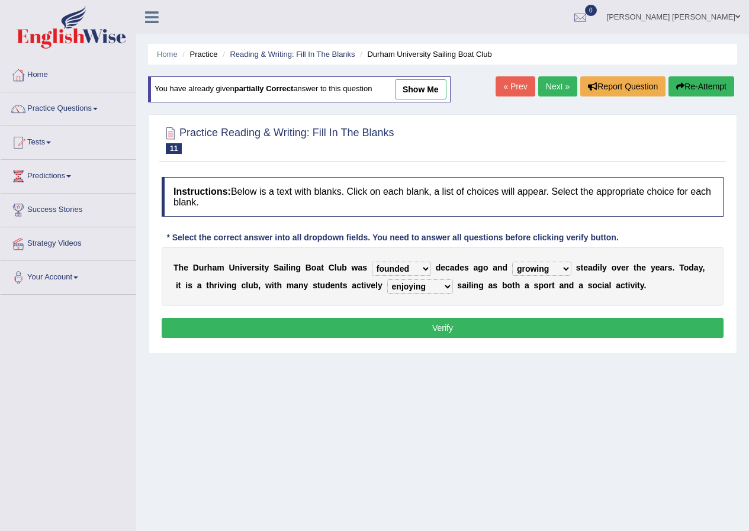
select select "grown"
click at [512, 262] on select "grow growing has grown grown" at bounding box center [541, 269] width 59 height 14
click at [529, 324] on button "Verify" at bounding box center [443, 328] width 562 height 20
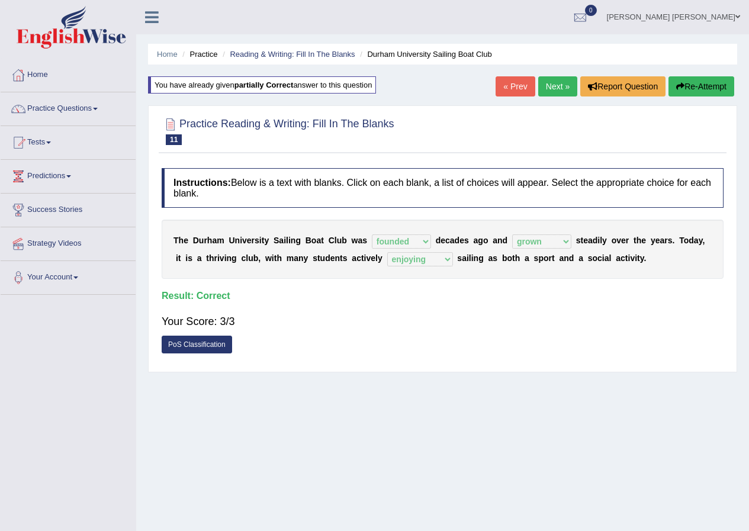
click at [710, 9] on link "[PERSON_NAME] [PERSON_NAME]" at bounding box center [673, 15] width 151 height 31
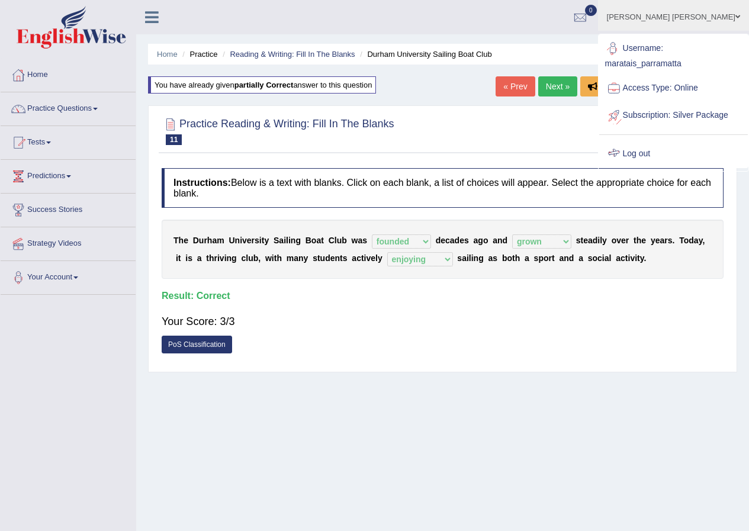
click at [650, 158] on link "Log out" at bounding box center [673, 153] width 149 height 27
